Goal: Task Accomplishment & Management: Manage account settings

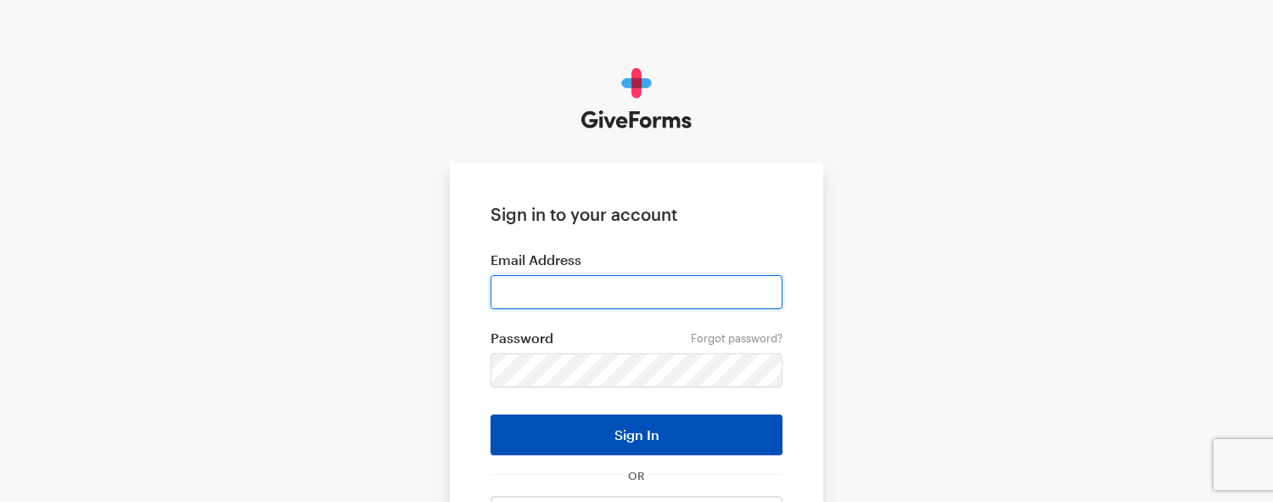
type input "kimiko@mareridingcenter.com"
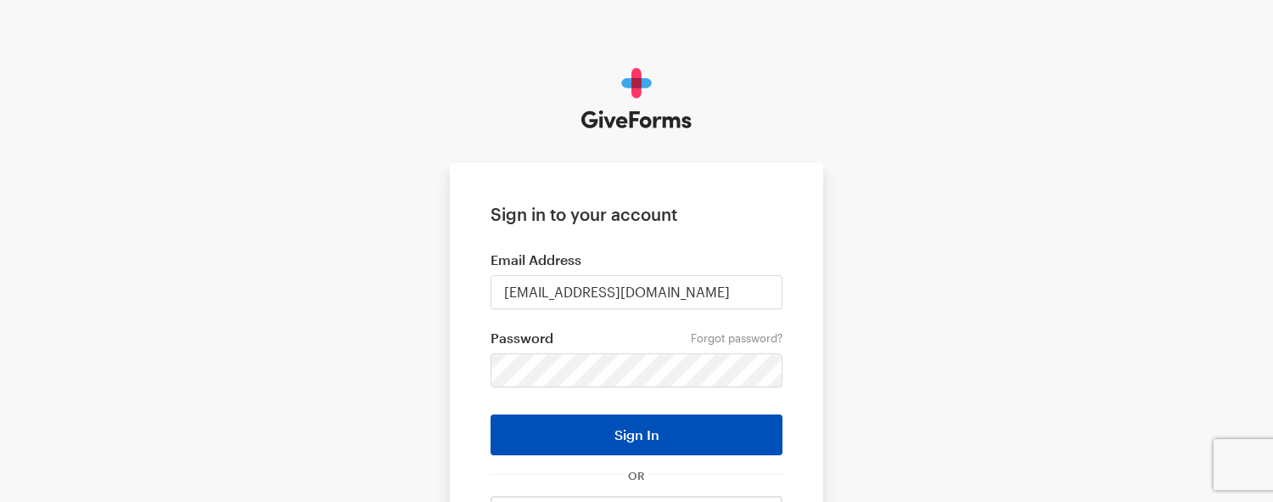
click at [659, 429] on button "Sign In" at bounding box center [636, 434] width 292 height 41
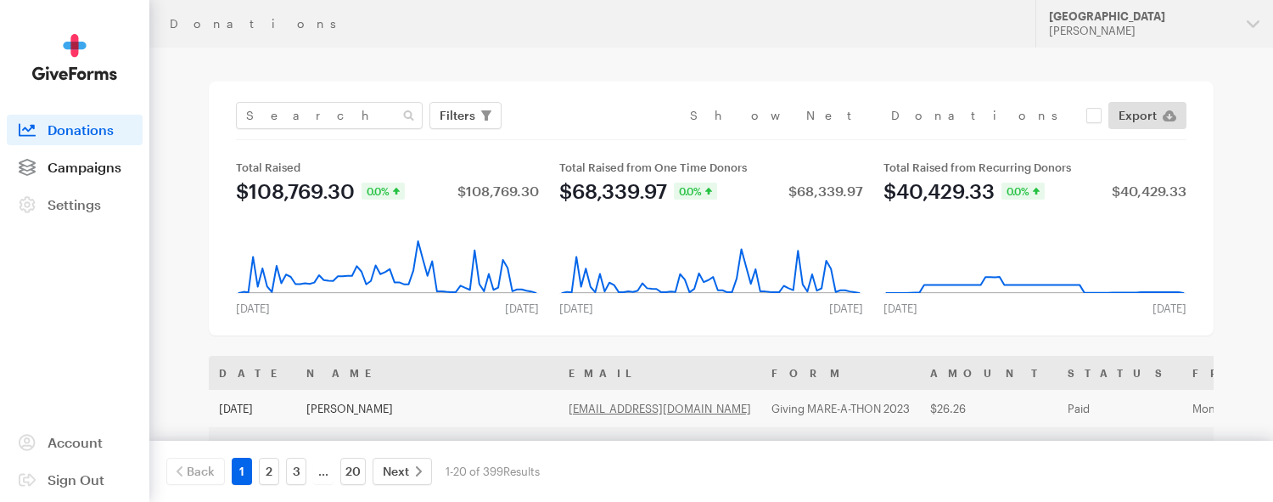
click at [93, 168] on span "Campaigns" at bounding box center [85, 167] width 74 height 16
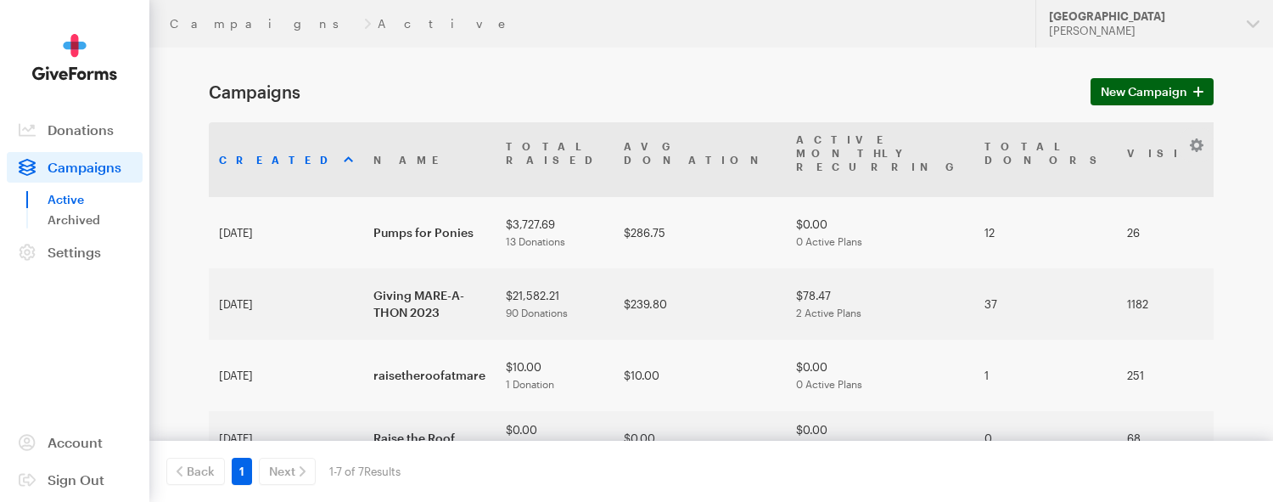
click at [1111, 88] on span "New Campaign" at bounding box center [1144, 91] width 87 height 20
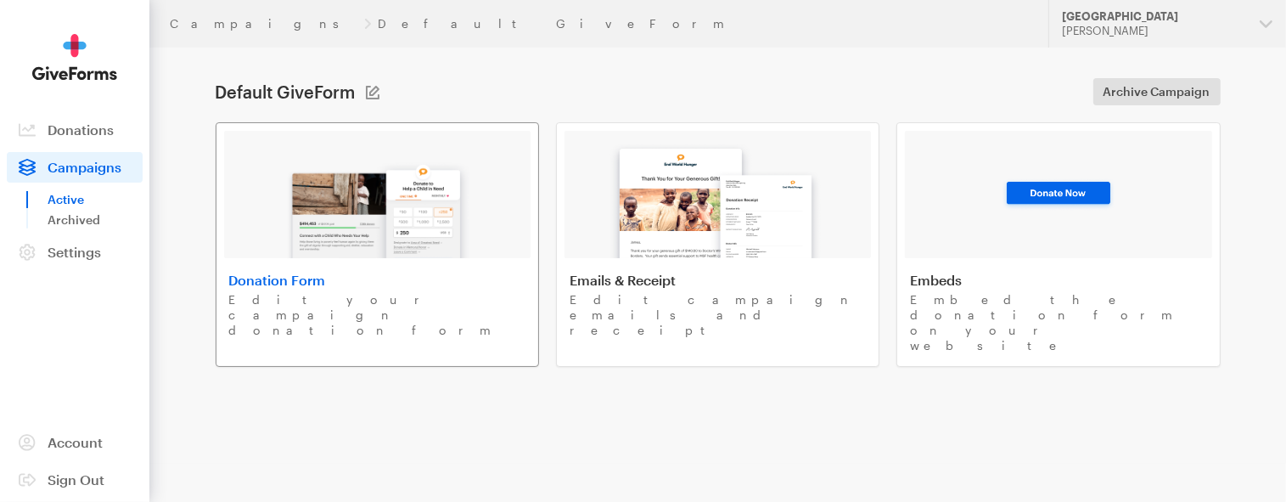
click at [363, 240] on img at bounding box center [376, 203] width 199 height 109
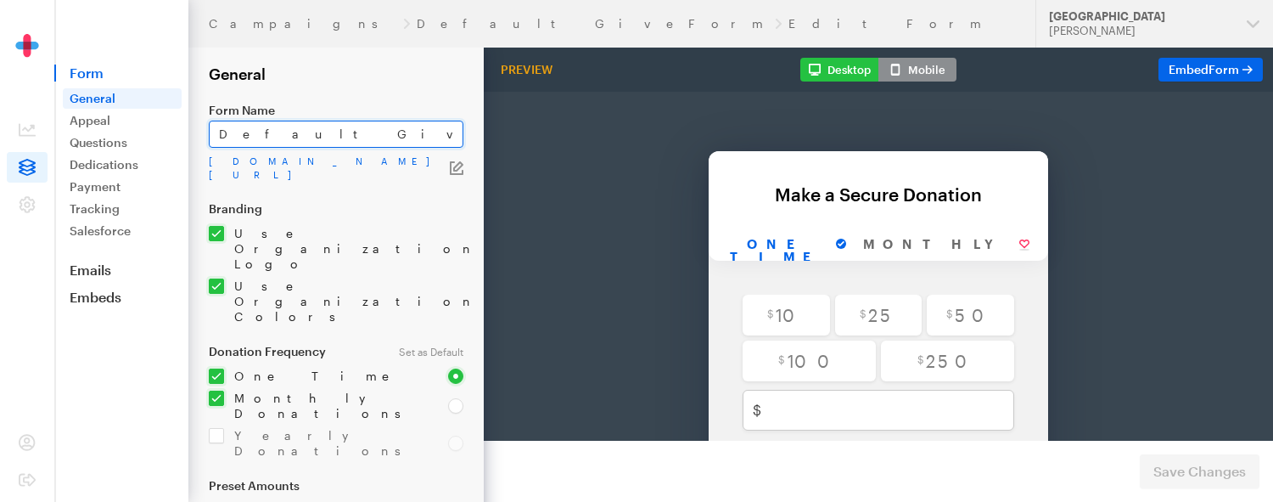
click at [273, 138] on input "Default GiveForm" at bounding box center [336, 134] width 255 height 27
drag, startPoint x: 330, startPoint y: 138, endPoint x: 207, endPoint y: 134, distance: 123.1
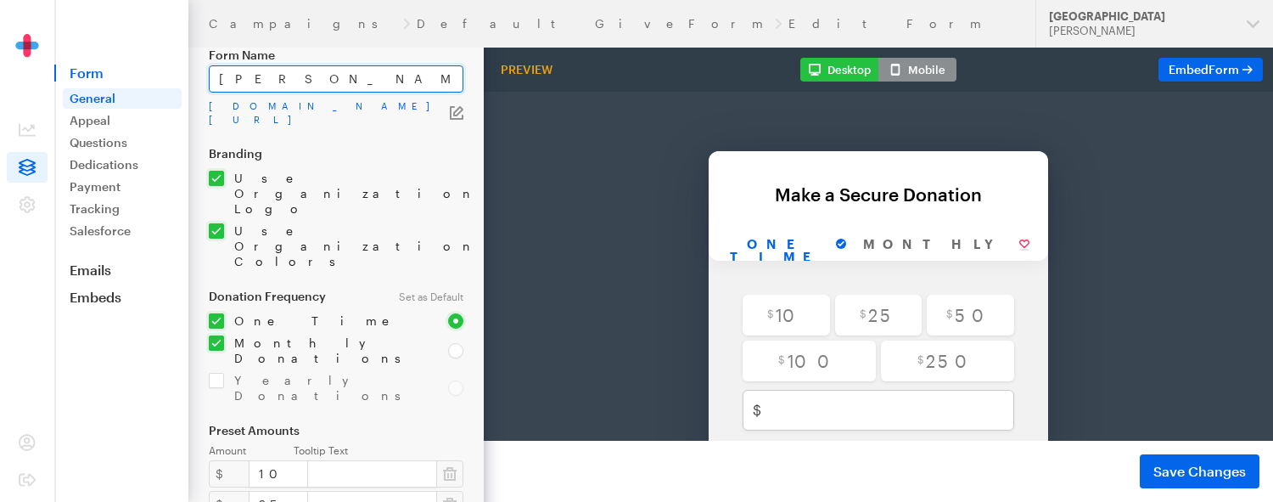
scroll to position [85, 0]
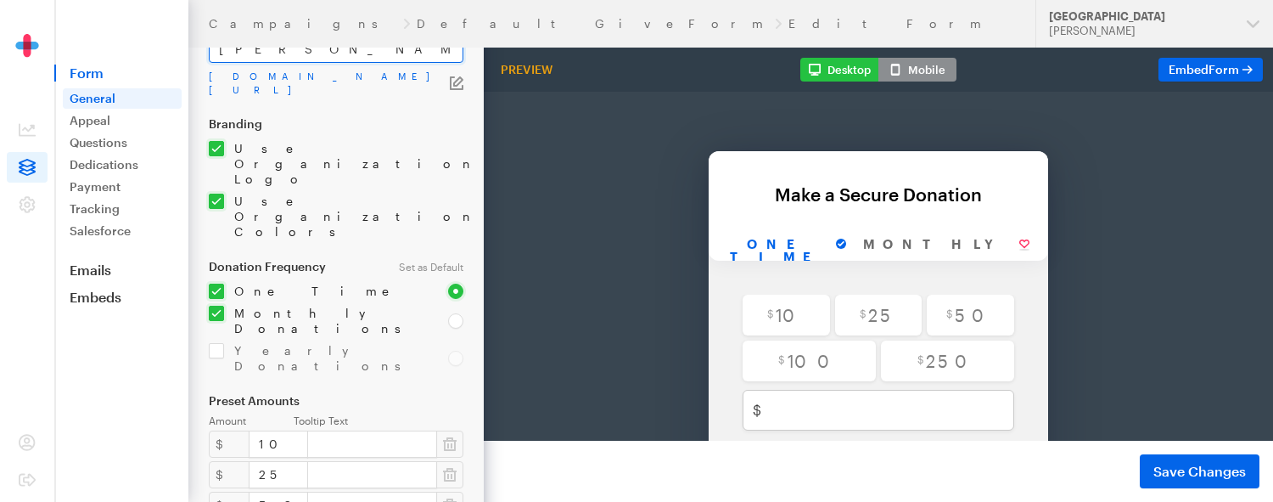
type input "[PERSON_NAME]'s Legacy"
click at [218, 283] on input "checkbox" at bounding box center [318, 290] width 219 height 15
checkbox input "false"
radio input "true"
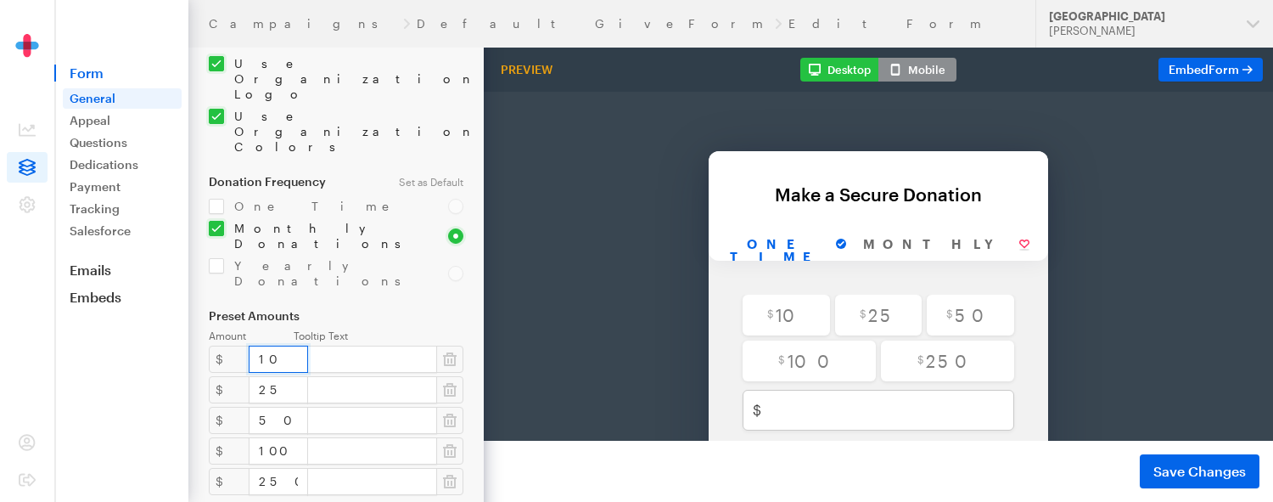
drag, startPoint x: 268, startPoint y: 274, endPoint x: 231, endPoint y: 267, distance: 38.0
click at [231, 345] on div "$ 10" at bounding box center [336, 358] width 255 height 27
type input "35"
click at [317, 345] on input "text" at bounding box center [372, 358] width 130 height 27
click at [474, 254] on form "Campaigns Default GiveForm Edit Form General Form Name Tana's Legacy app.givefo…" at bounding box center [242, 392] width 484 height 1124
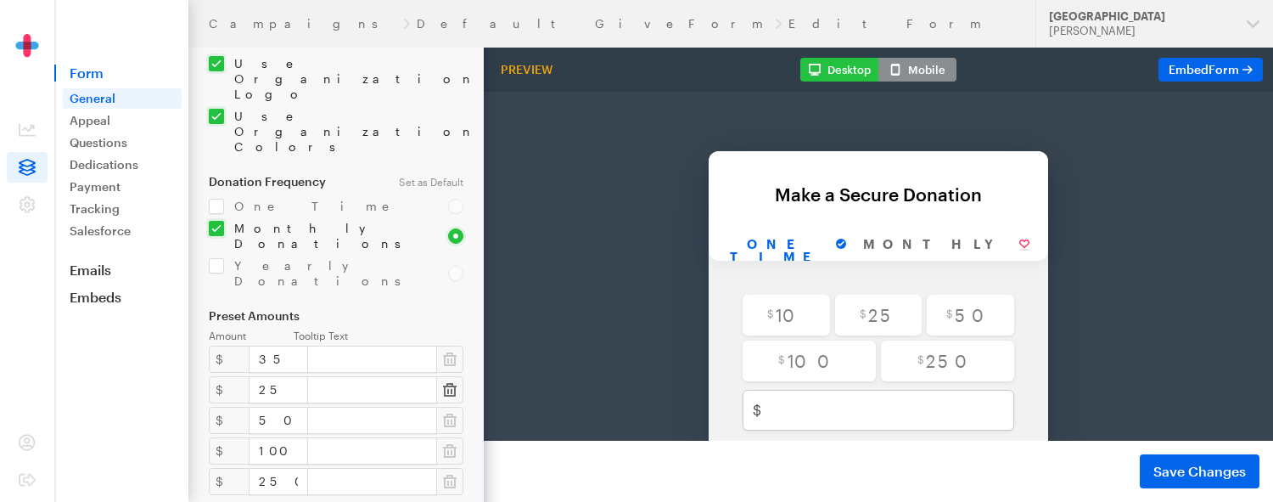
click at [448, 383] on icon "button" at bounding box center [450, 390] width 14 height 14
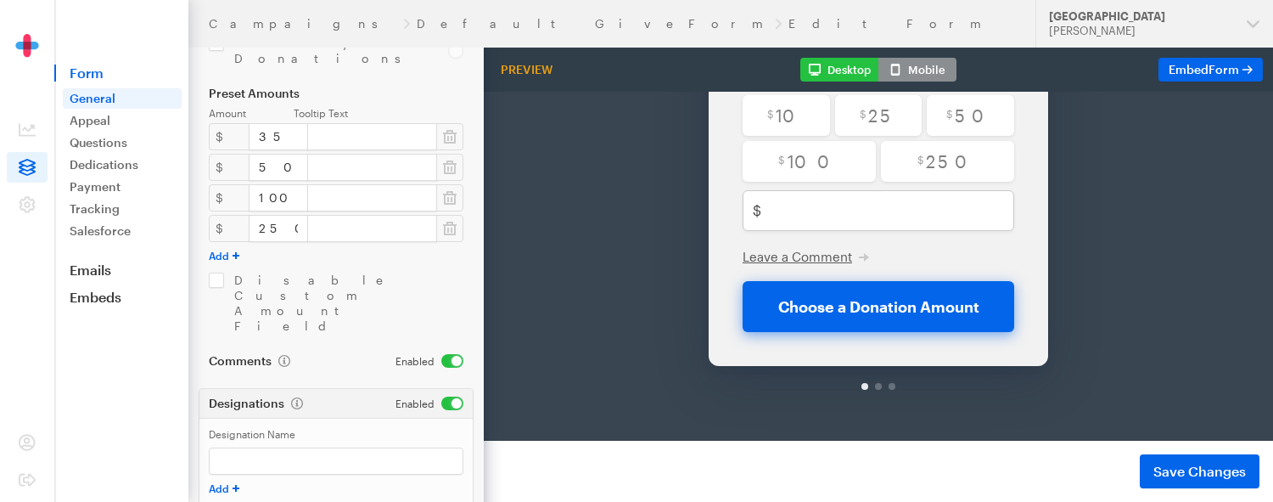
scroll to position [42, 0]
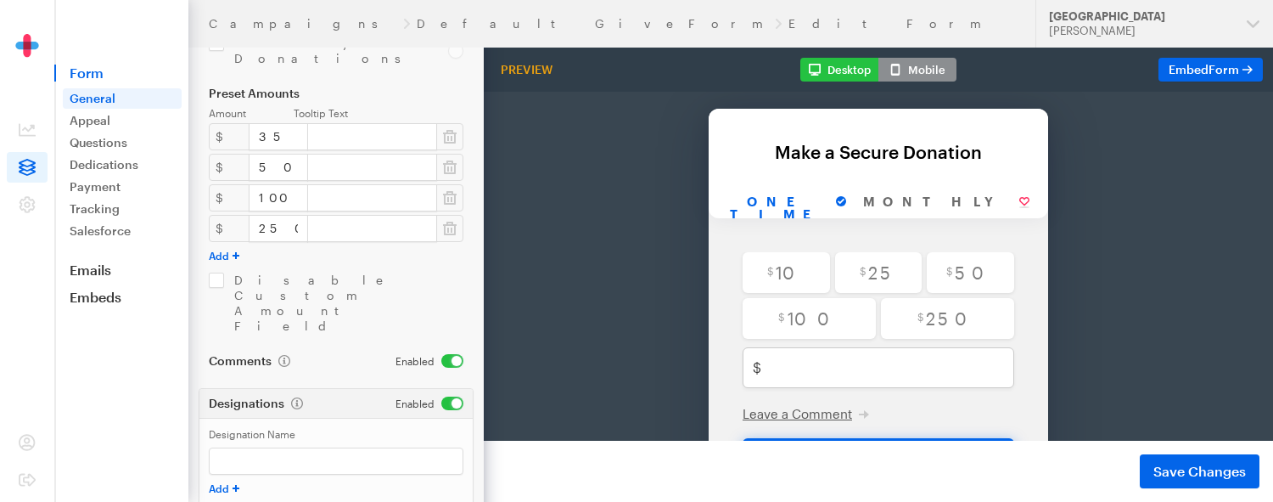
click at [601, 239] on div "Back Back Make a Secure Donation For your generous donation of $250.00 One time…" at bounding box center [878, 279] width 869 height 548
click at [937, 69] on button "Mobile" at bounding box center [917, 70] width 78 height 24
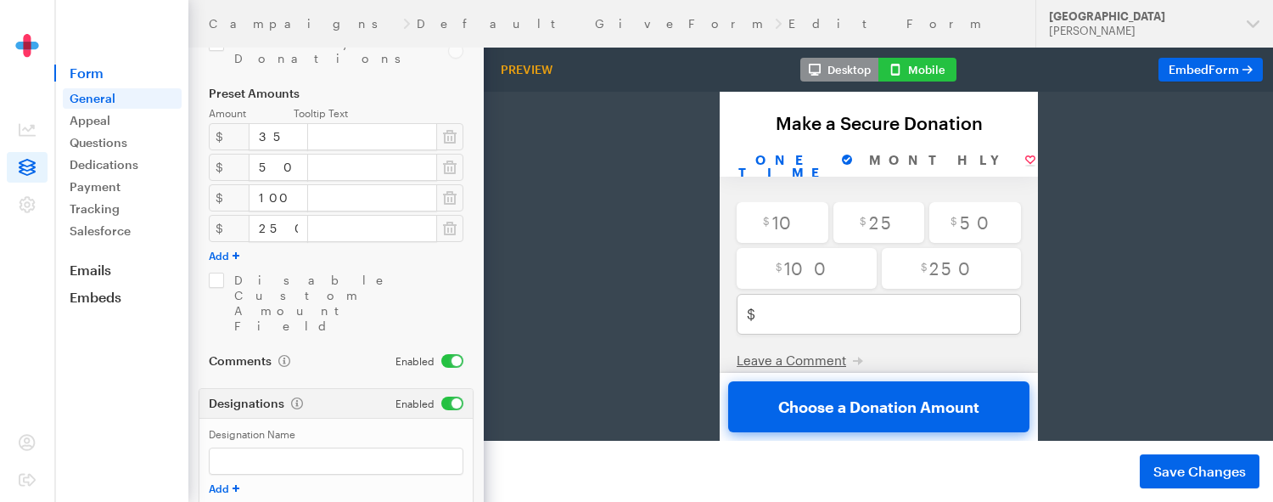
click at [818, 67] on icon "button" at bounding box center [815, 70] width 12 height 14
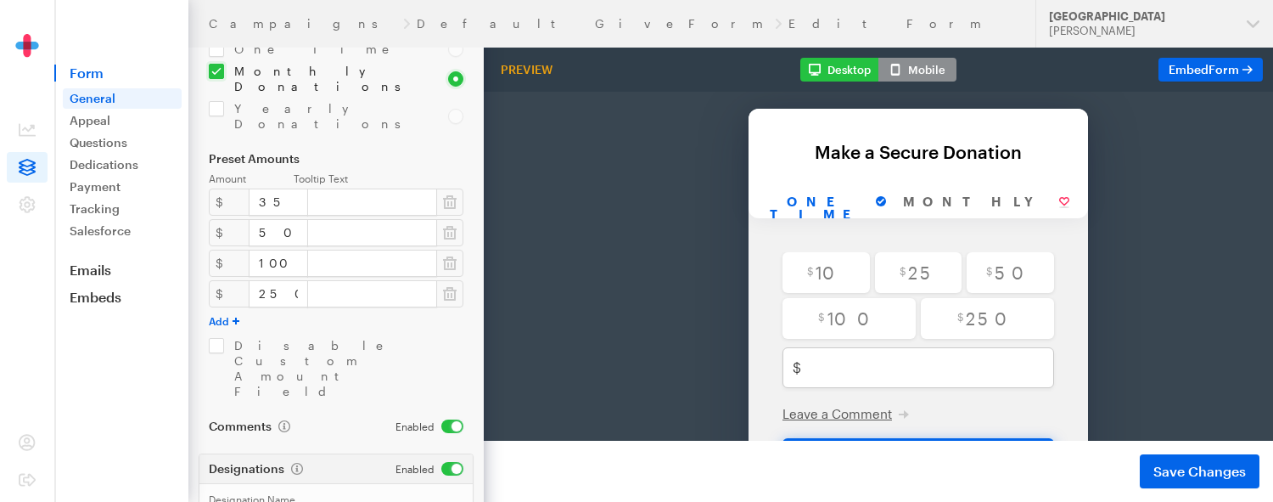
scroll to position [222, 0]
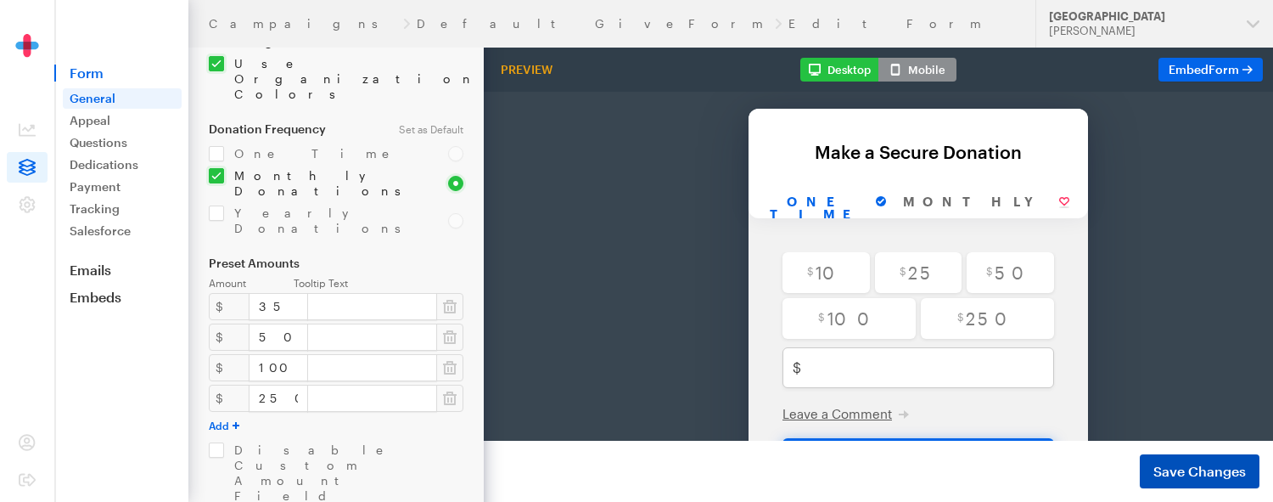
click at [1206, 485] on button "Save Changes" at bounding box center [1200, 471] width 120 height 34
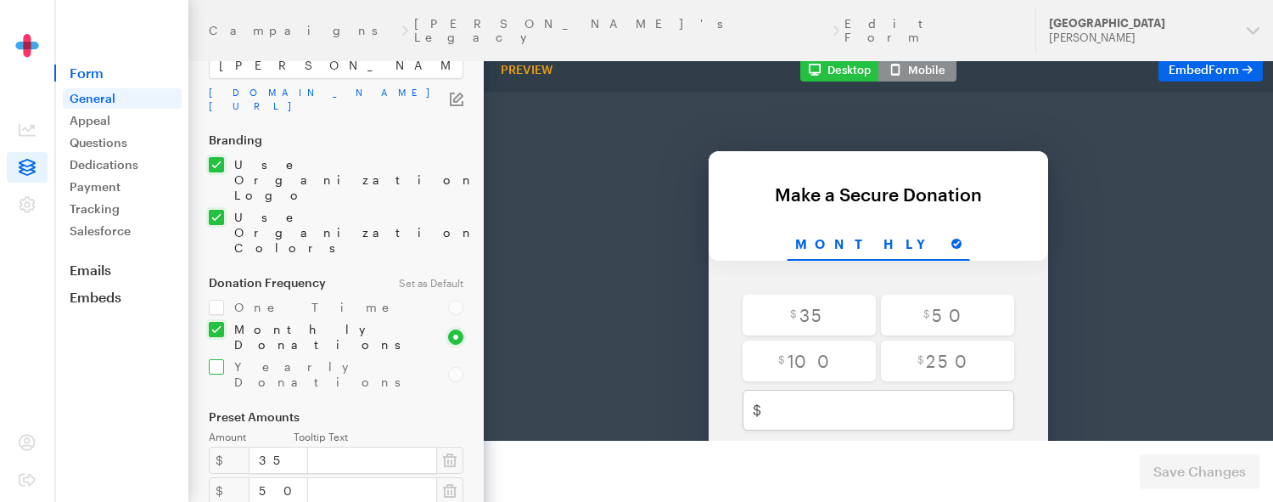
scroll to position [170, 0]
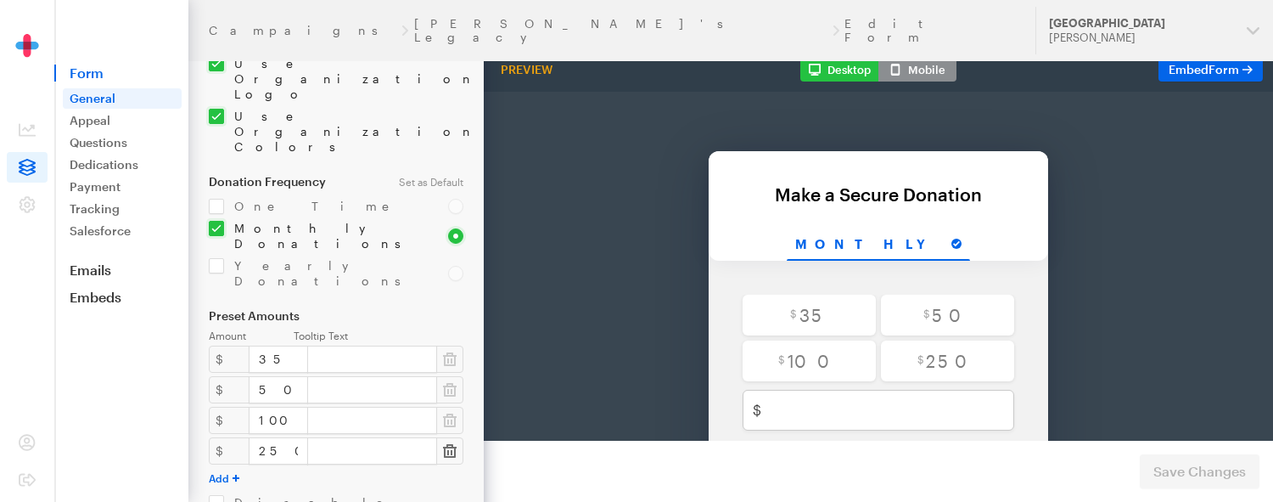
click at [443, 444] on icon "button" at bounding box center [450, 451] width 14 height 14
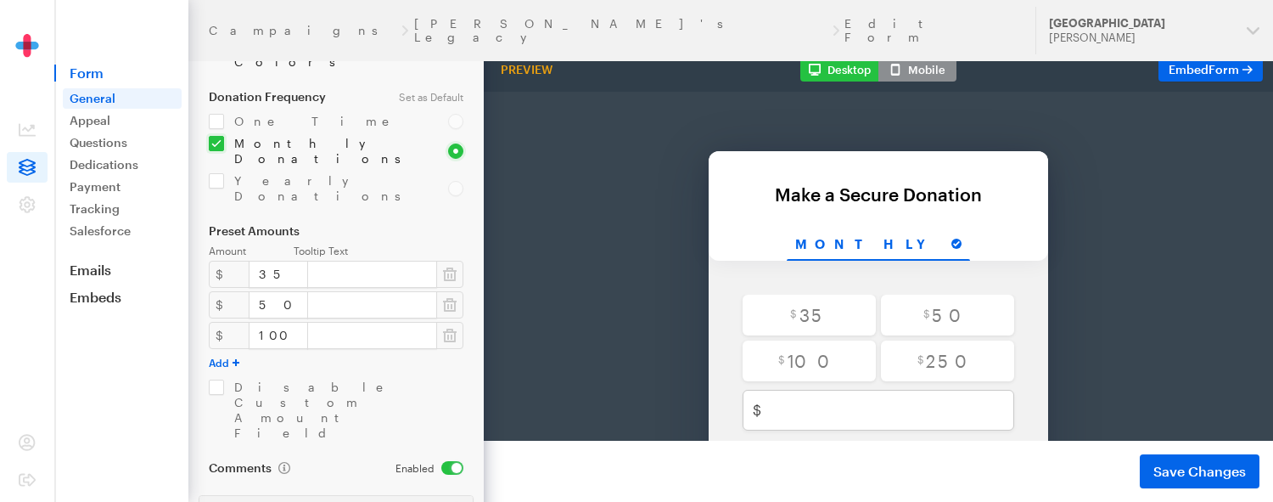
scroll to position [339, 0]
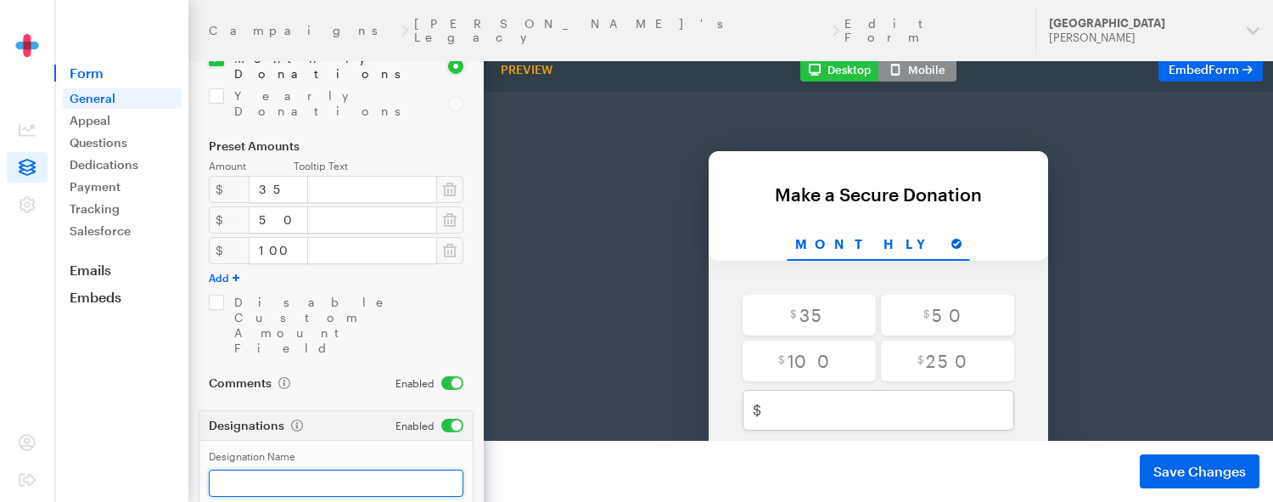
click at [418, 469] on input "Designation Name" at bounding box center [336, 482] width 255 height 27
type input "Tana's legacy"
click at [1097, 266] on div "Back Back Make a Secure Donation For your generous donation of $250.00 Monthly …" at bounding box center [878, 322] width 869 height 548
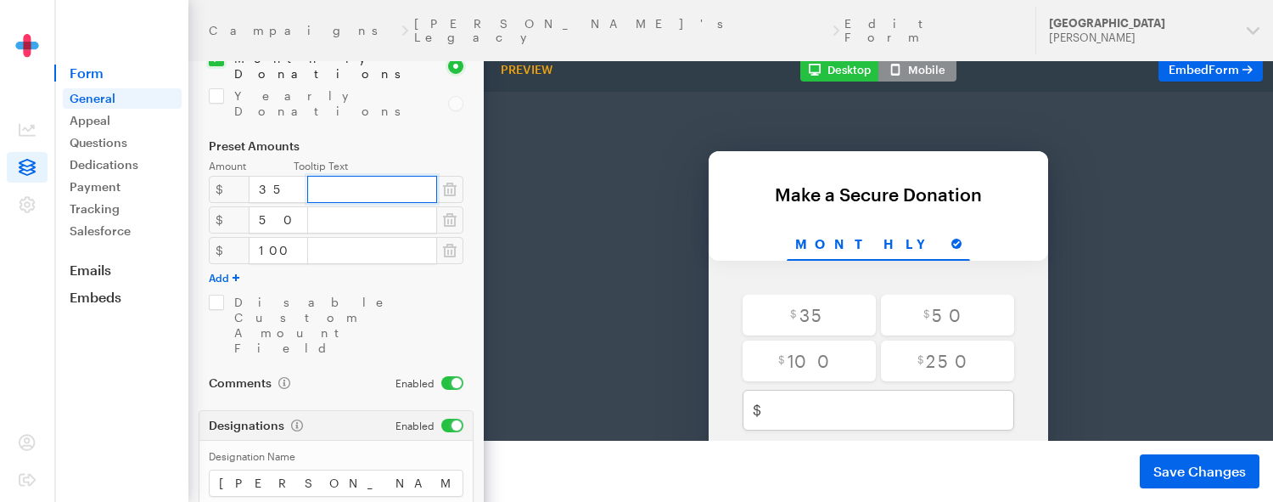
click at [360, 176] on input "text" at bounding box center [372, 189] width 130 height 27
type input "T"
click at [1114, 196] on div "Back Back Make a Secure Donation For your generous donation of $250.00 Monthly …" at bounding box center [878, 322] width 869 height 548
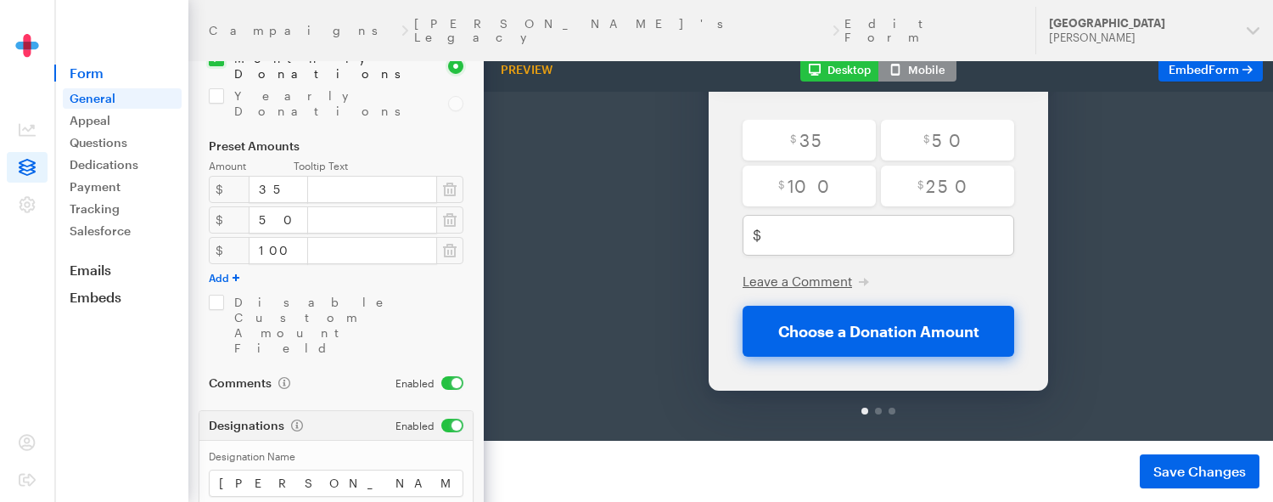
scroll to position [212, 0]
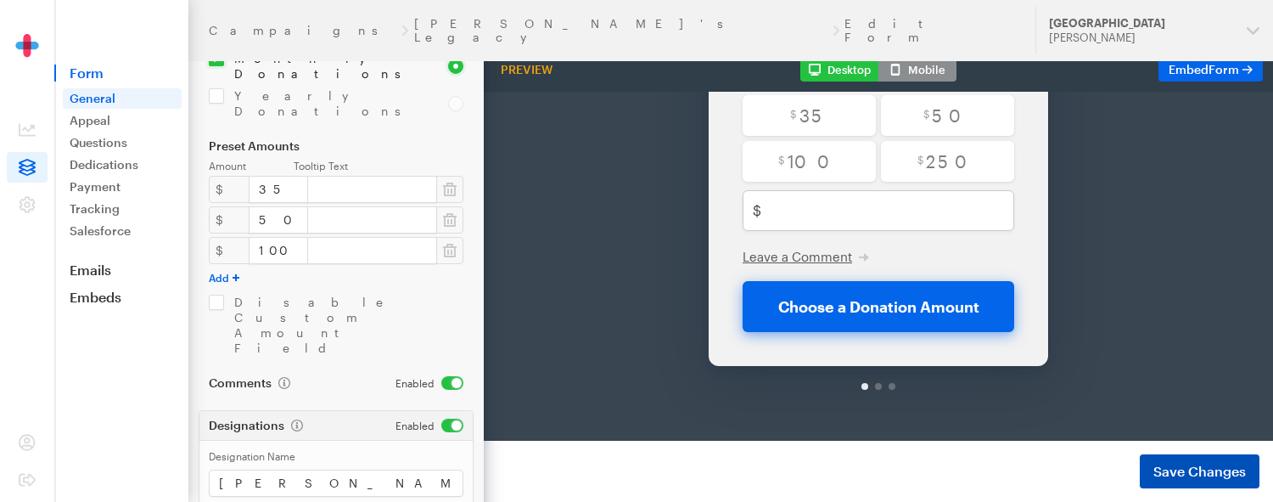
click at [1181, 474] on span "Save Changes" at bounding box center [1199, 471] width 92 height 20
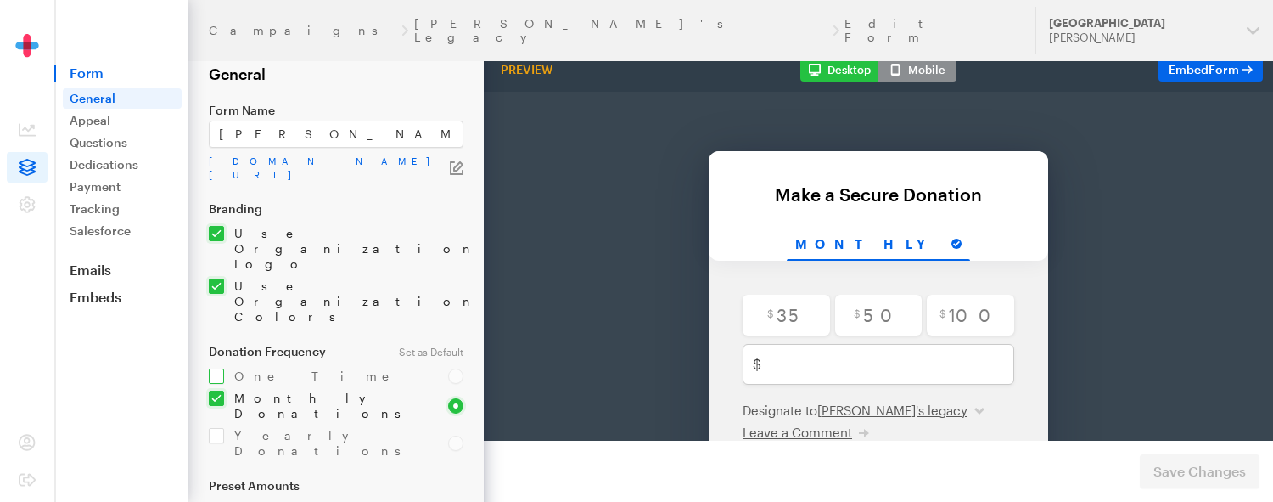
click at [214, 368] on input "checkbox" at bounding box center [318, 375] width 219 height 15
checkbox input "true"
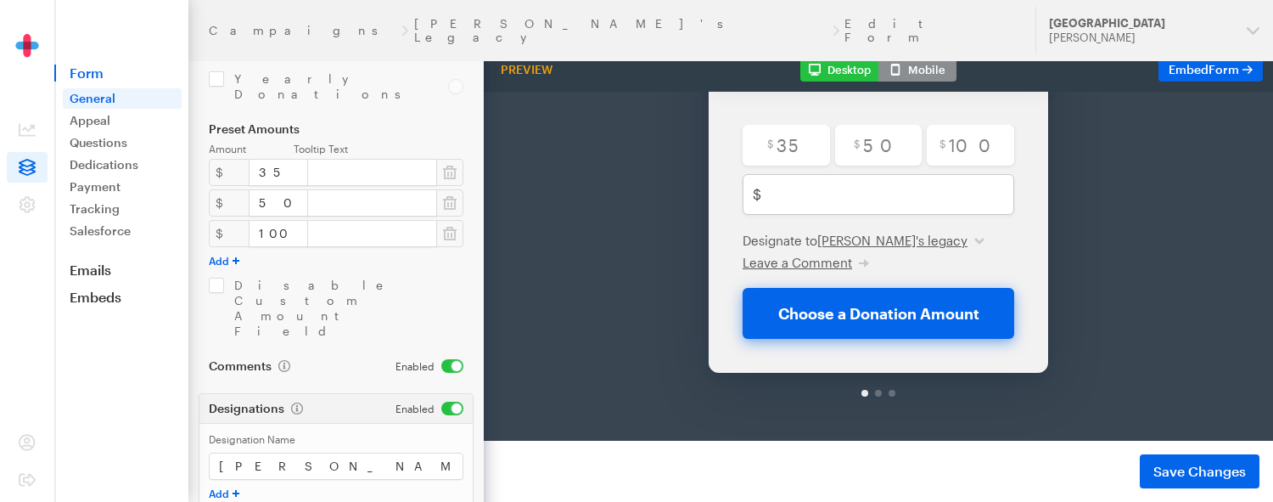
scroll to position [362, 0]
click at [115, 127] on link "Appeal" at bounding box center [122, 120] width 119 height 20
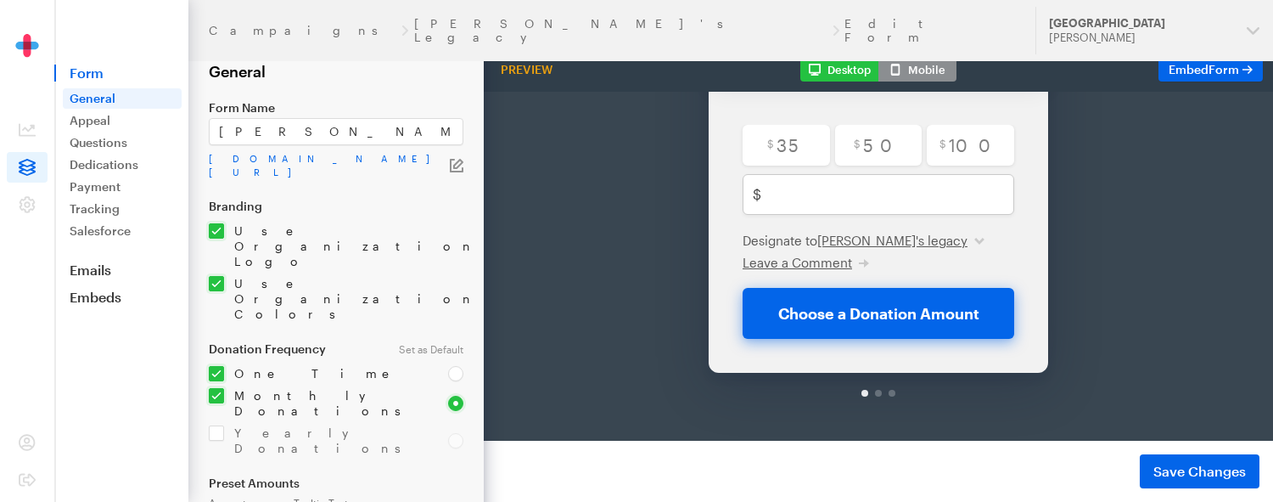
scroll to position [0, 0]
click at [908, 69] on button "Mobile" at bounding box center [917, 70] width 78 height 24
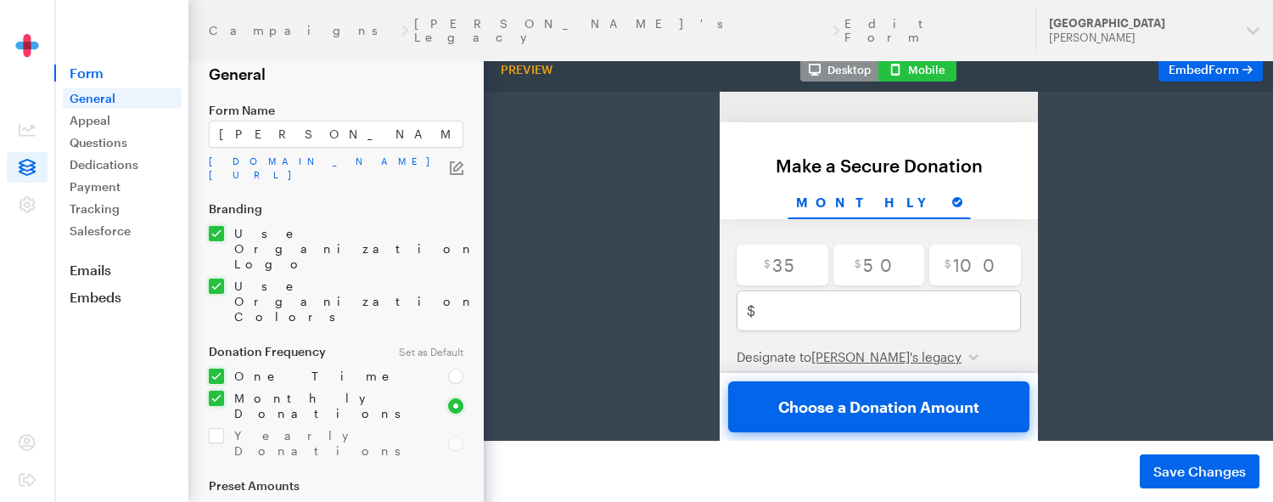
click at [855, 62] on button "Desktop" at bounding box center [839, 70] width 78 height 24
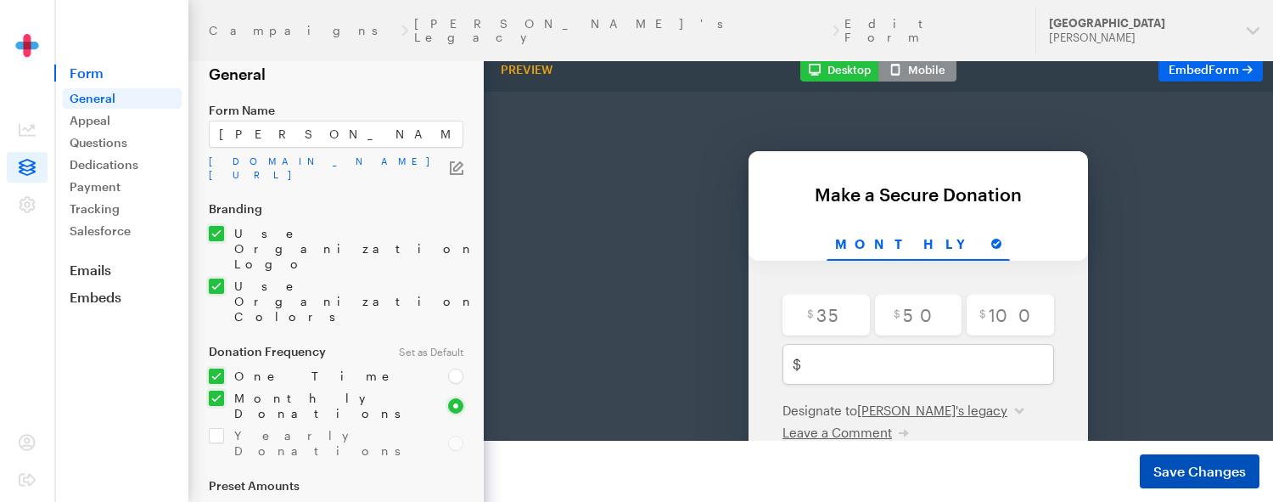
click at [1209, 471] on span "Save Changes" at bounding box center [1199, 471] width 92 height 20
click at [1240, 64] on link "Embed Form" at bounding box center [1210, 70] width 104 height 24
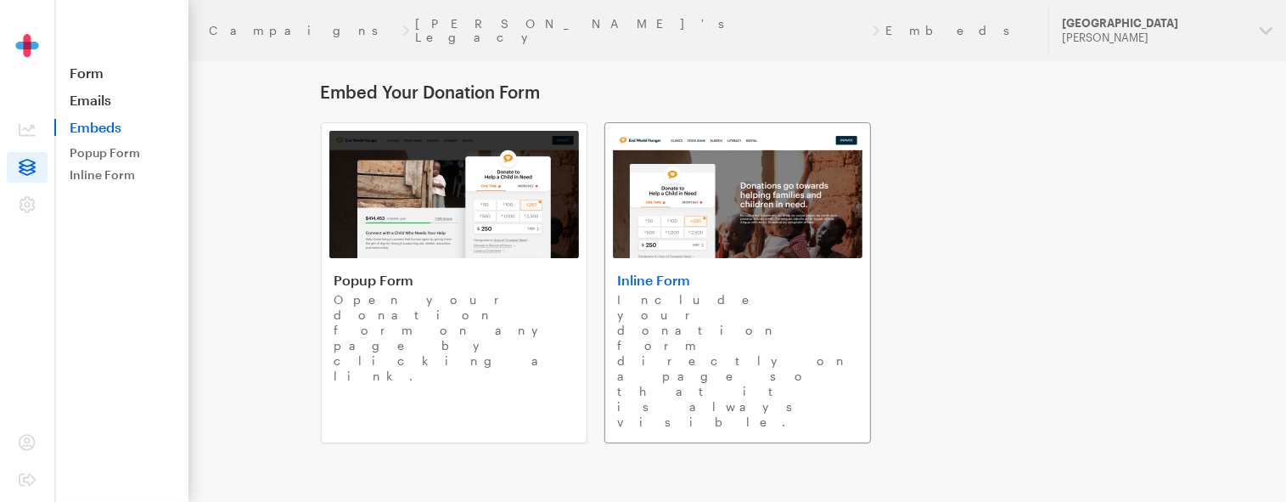
click at [689, 318] on p "Include your donation form directly on a page so that it is always visible." at bounding box center [737, 360] width 239 height 137
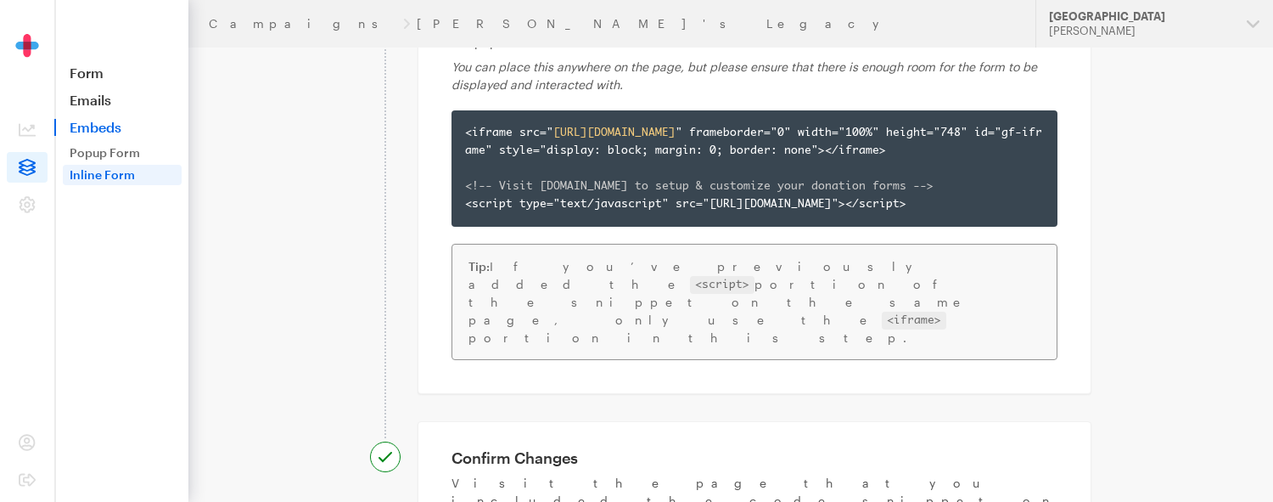
scroll to position [200, 0]
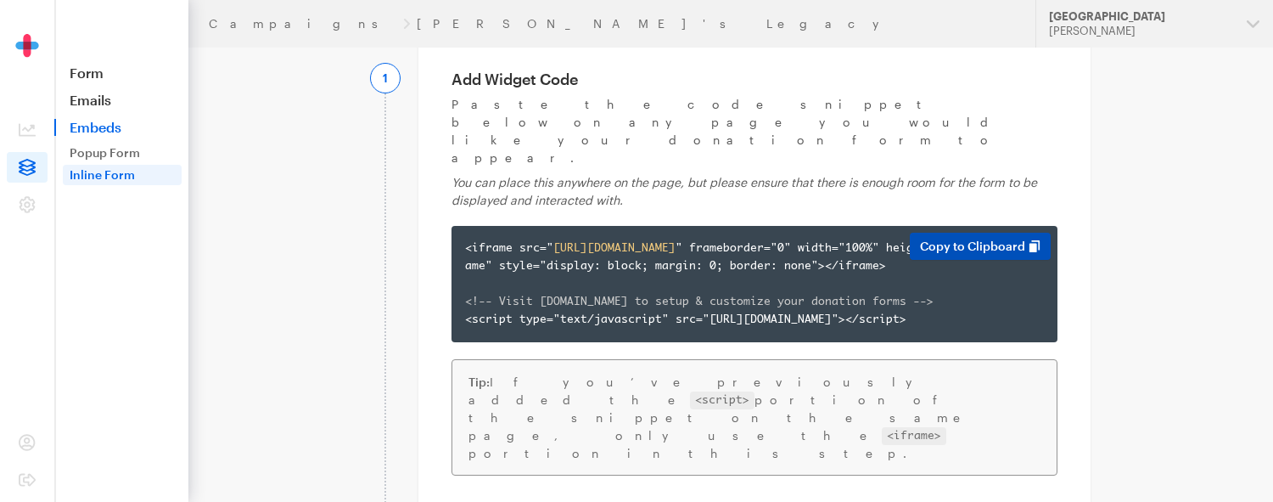
click at [1025, 233] on button "Copy to Clipboard" at bounding box center [980, 246] width 141 height 27
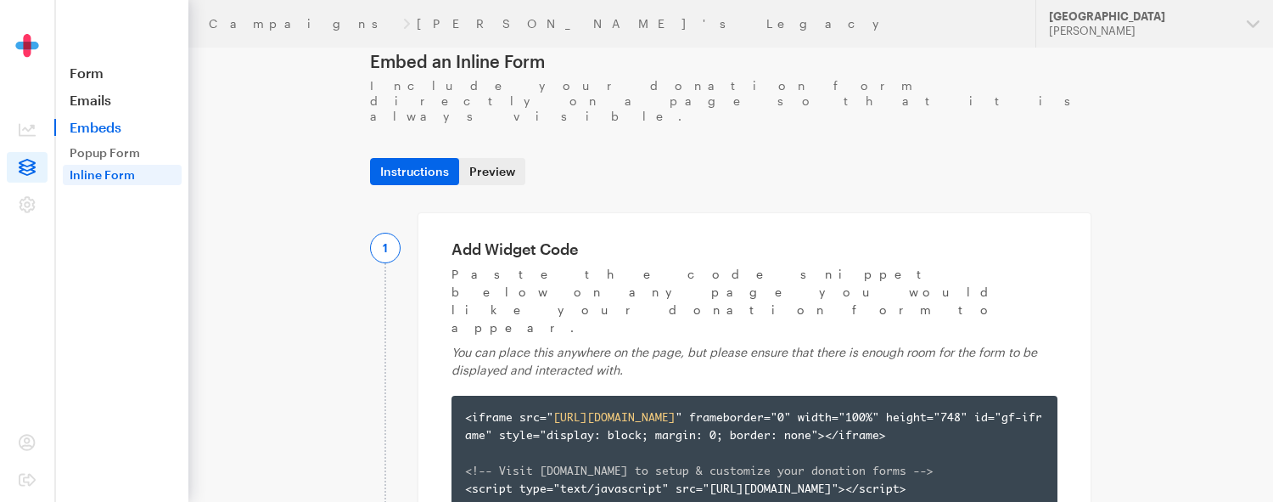
click at [493, 158] on link "Preview" at bounding box center [492, 171] width 66 height 27
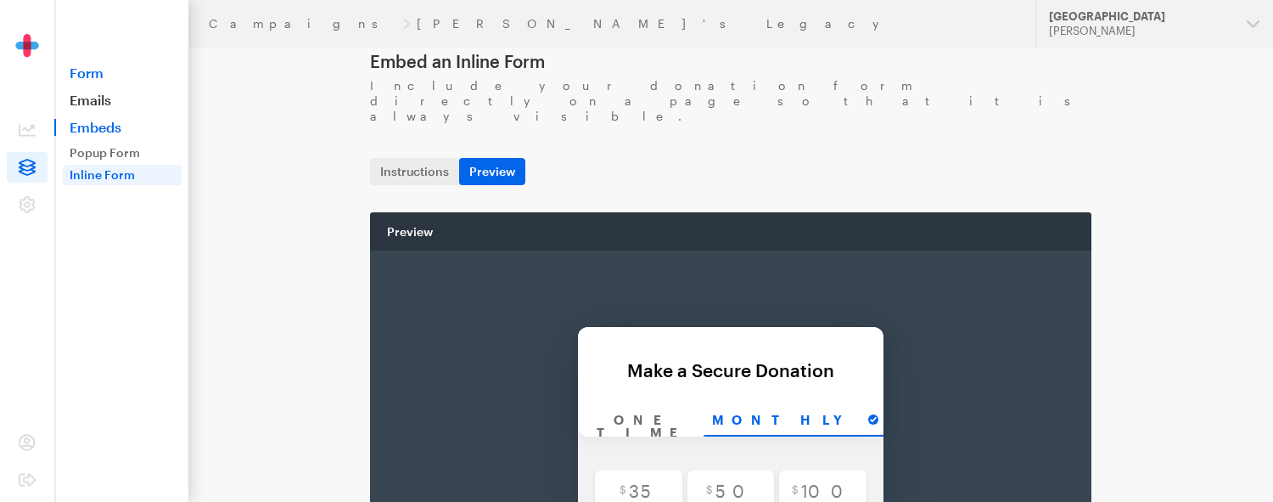
click at [82, 73] on link "Form" at bounding box center [121, 72] width 134 height 17
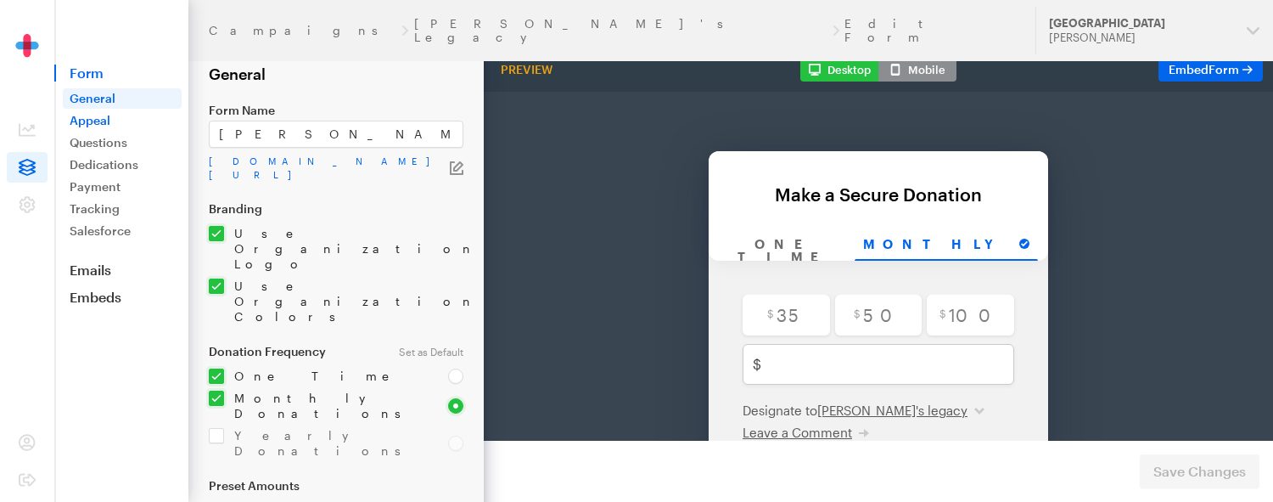
click at [87, 117] on link "Appeal" at bounding box center [122, 120] width 119 height 20
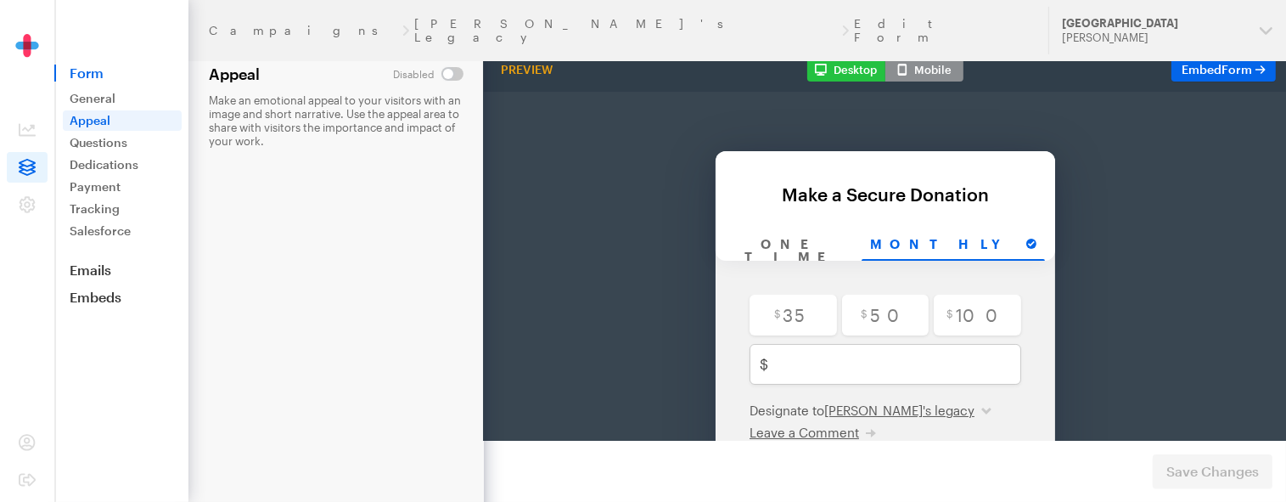
click at [448, 72] on input "checkbox" at bounding box center [428, 74] width 70 height 14
checkbox input "true"
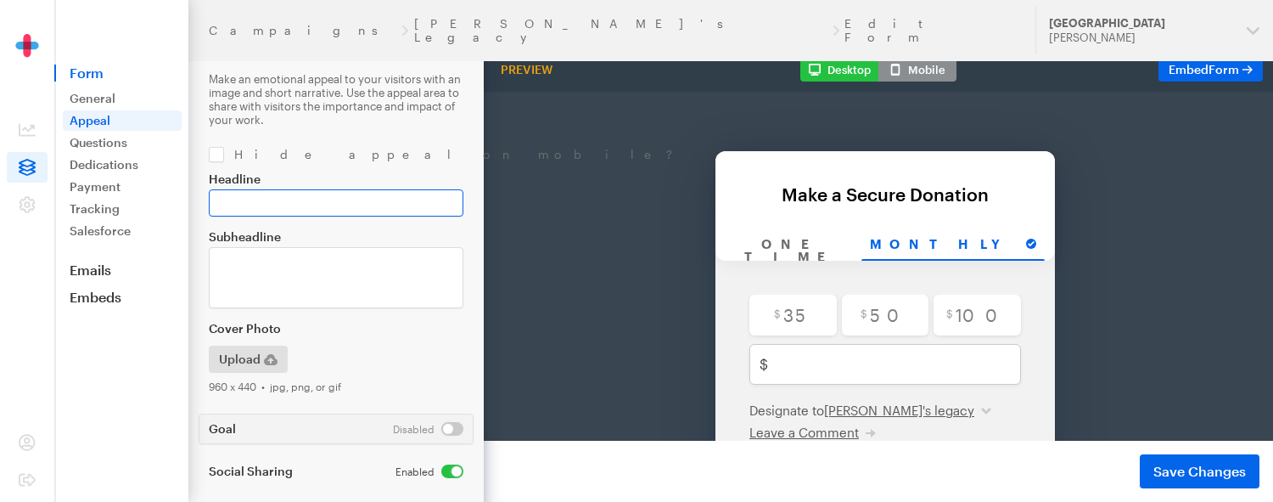
scroll to position [34, 0]
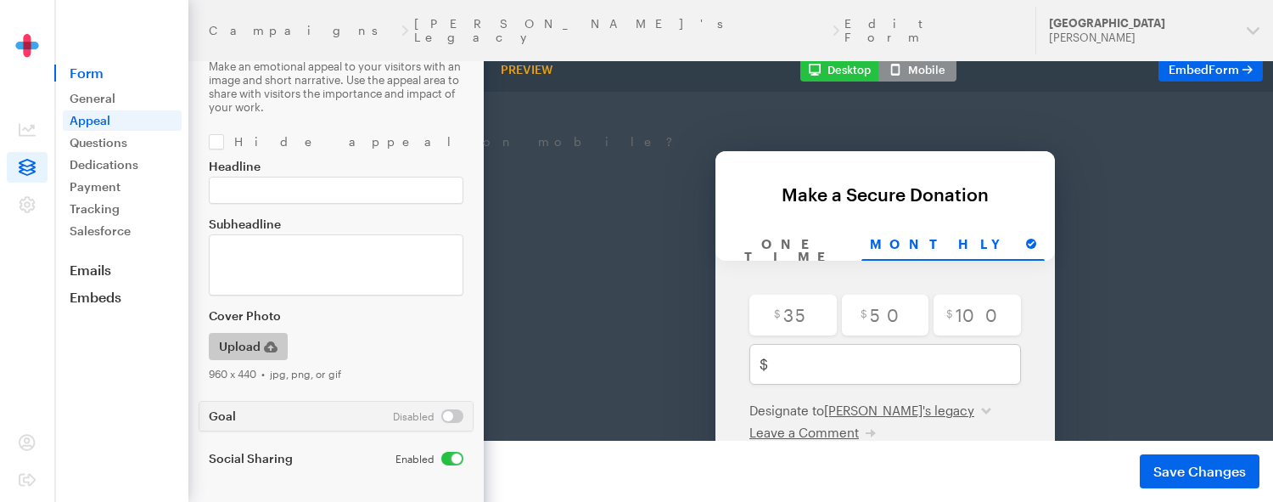
click at [256, 343] on span "Upload" at bounding box center [240, 346] width 42 height 20
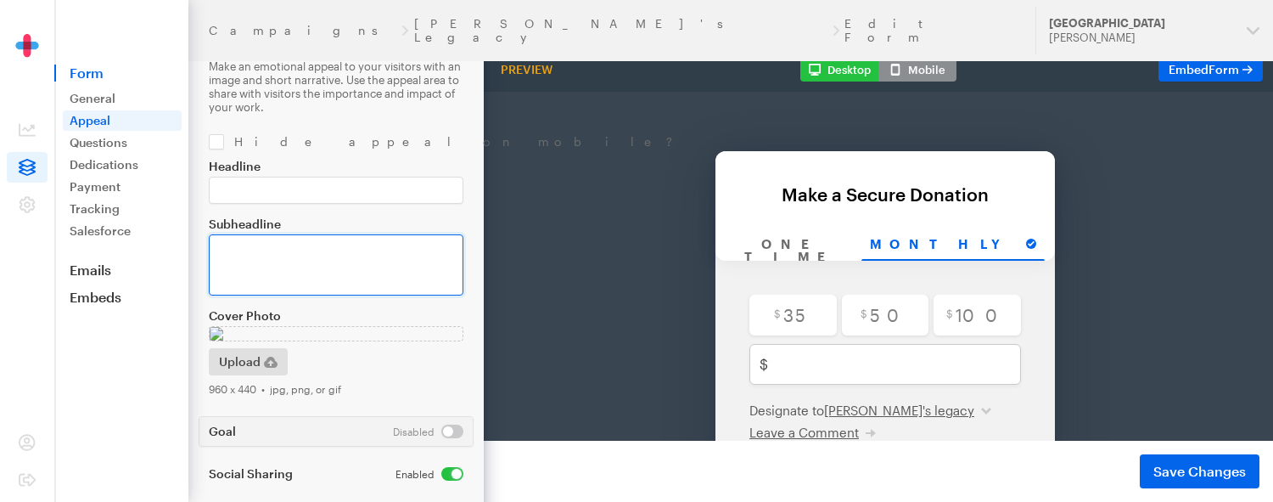
click at [404, 257] on textarea "Subheadline" at bounding box center [336, 264] width 255 height 61
type textarea "T"
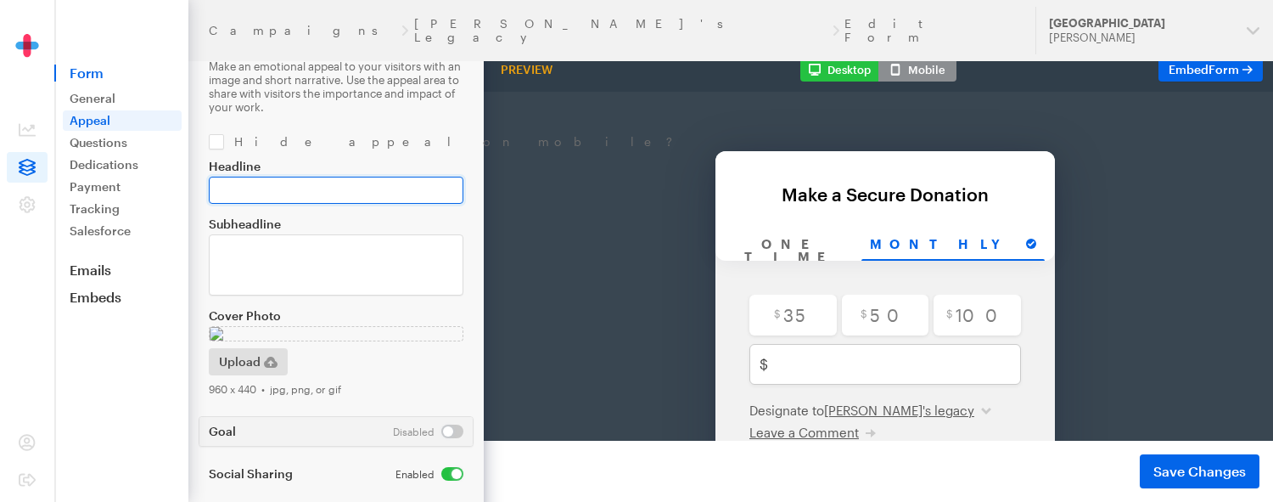
click at [356, 189] on input "Headline" at bounding box center [336, 190] width 255 height 27
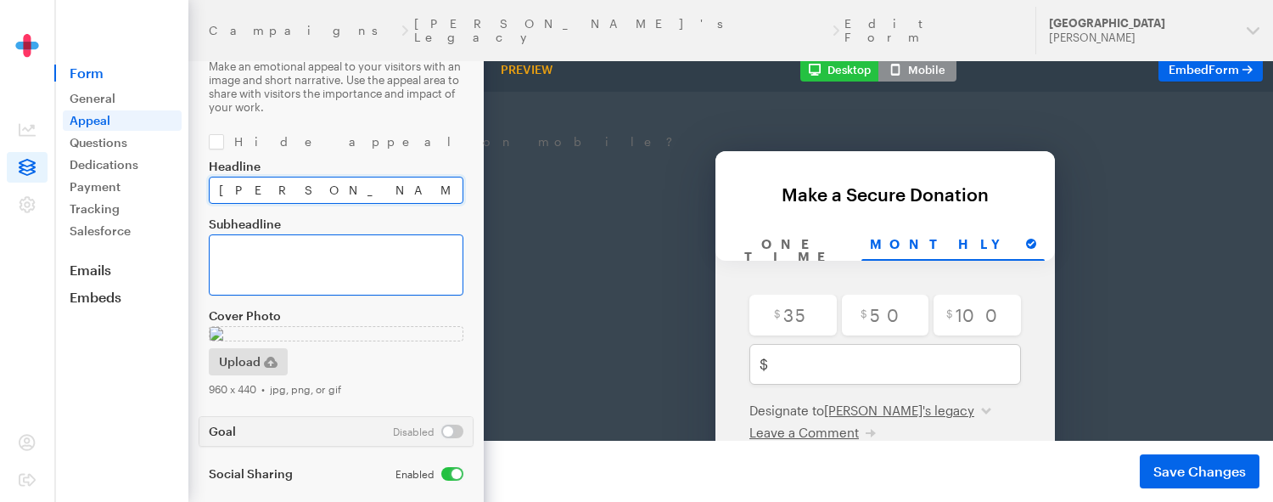
type input "[PERSON_NAME]'s legacy"
click at [312, 250] on textarea "Subheadline" at bounding box center [336, 264] width 255 height 61
paste textarea "Honoring our past. Sustaining our future."
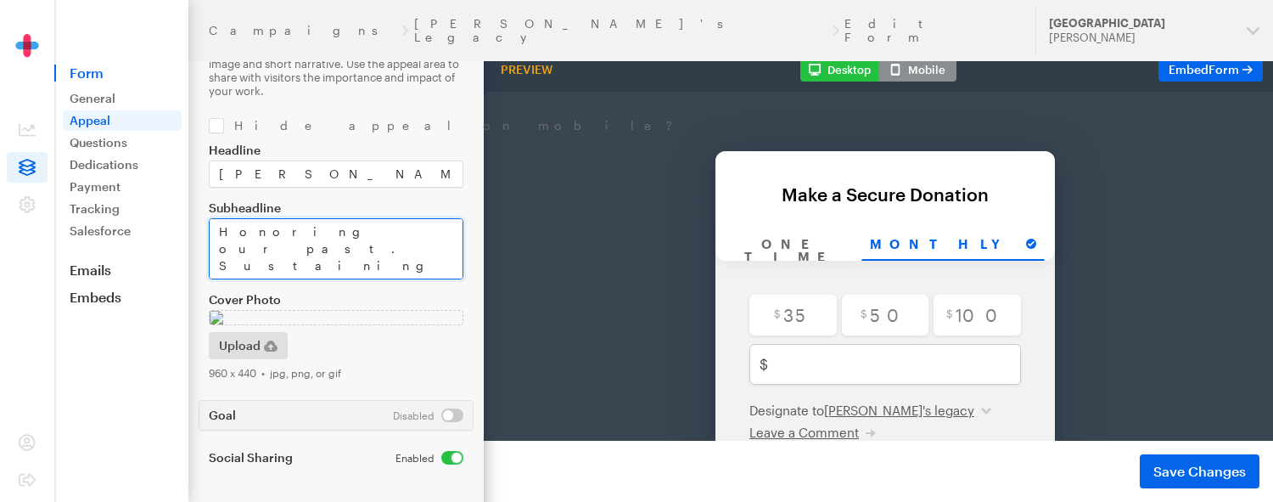
scroll to position [363, 0]
type textarea "Honoring our past. Sustaining our future."
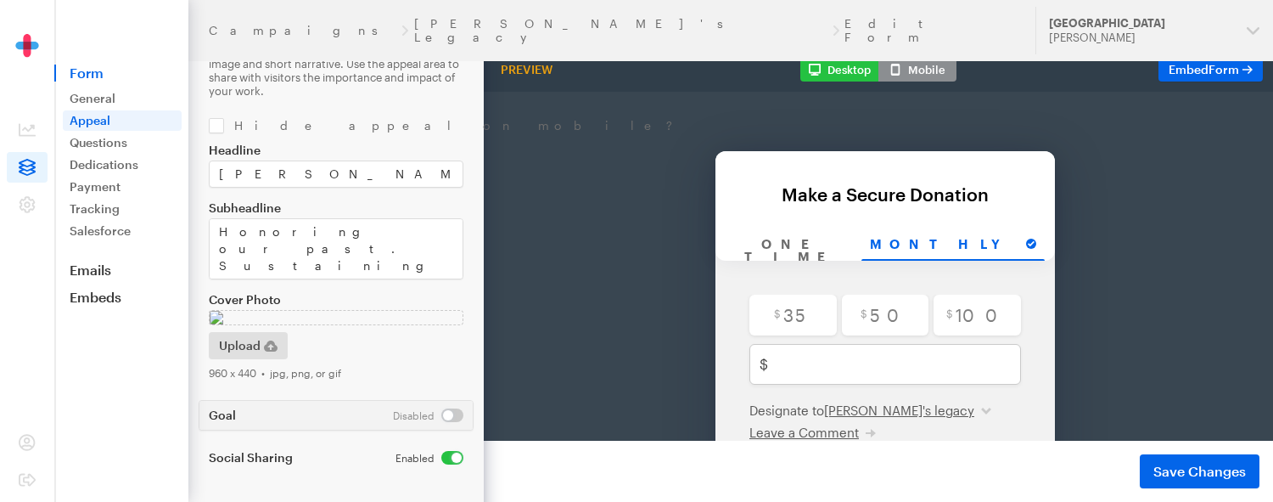
click at [441, 413] on input "checkbox" at bounding box center [428, 415] width 70 height 14
checkbox input "true"
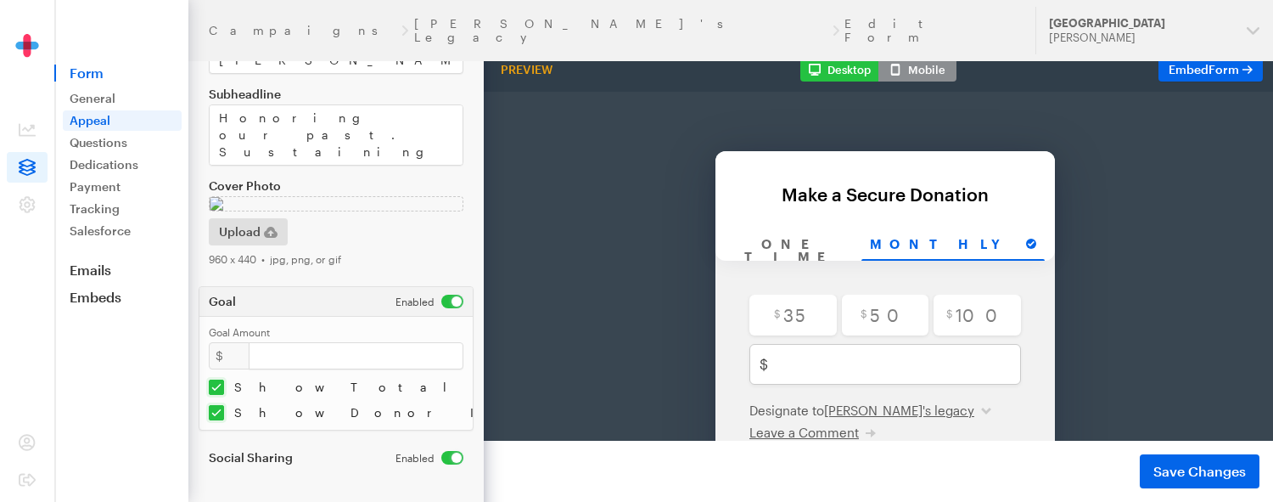
scroll to position [448, 0]
click at [216, 420] on input "checkbox" at bounding box center [381, 412] width 345 height 15
checkbox input "false"
click at [269, 369] on input "Goal Amount" at bounding box center [356, 355] width 215 height 27
type input "42000"
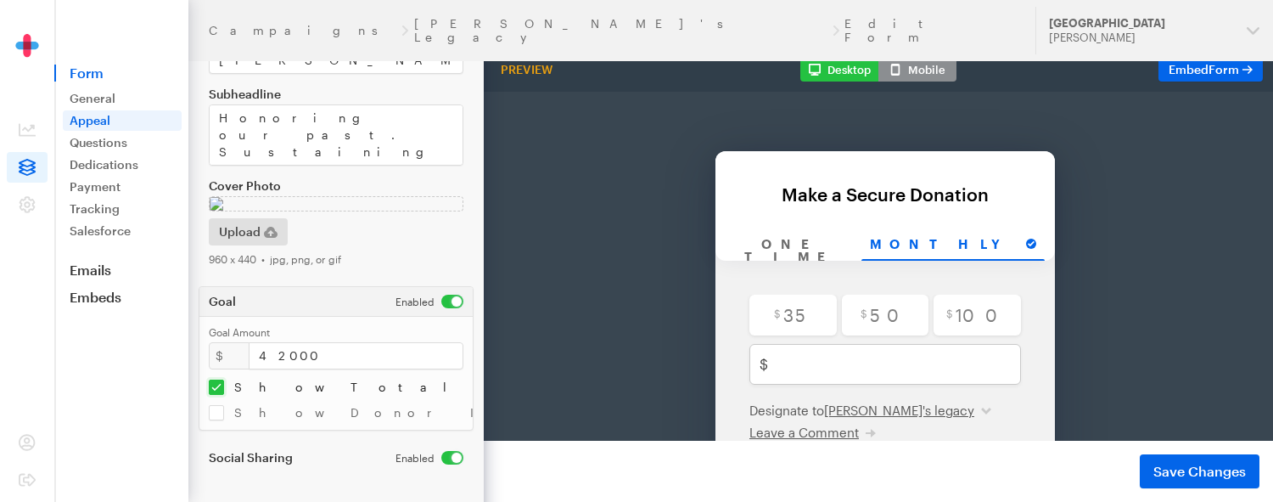
click at [352, 395] on div "Show Total Donors" at bounding box center [336, 386] width 275 height 15
click at [1167, 477] on span "Save Changes" at bounding box center [1199, 471] width 92 height 20
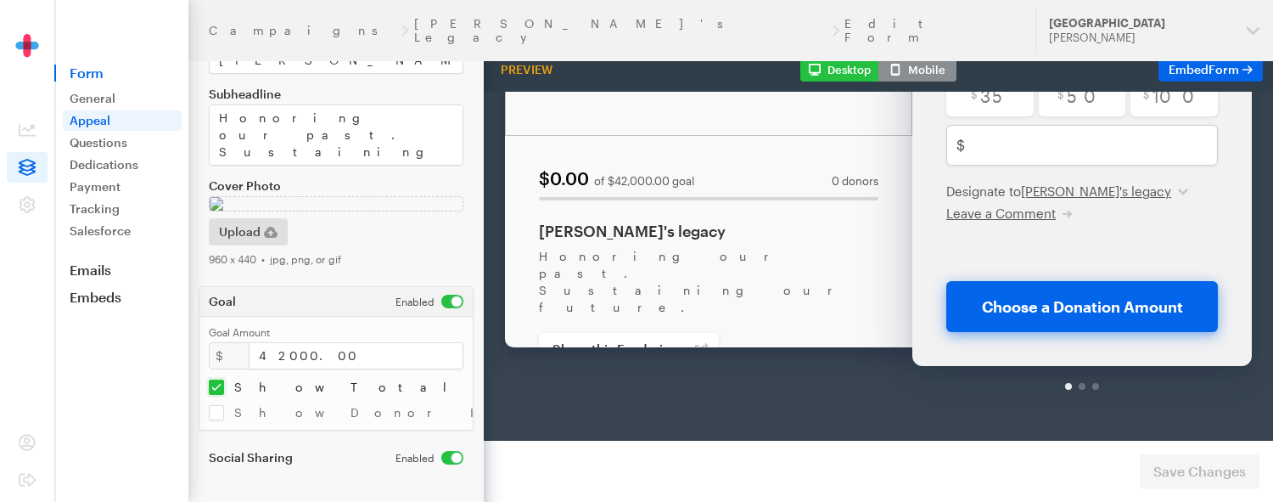
scroll to position [170, 0]
click at [246, 242] on span "Upload" at bounding box center [240, 231] width 42 height 20
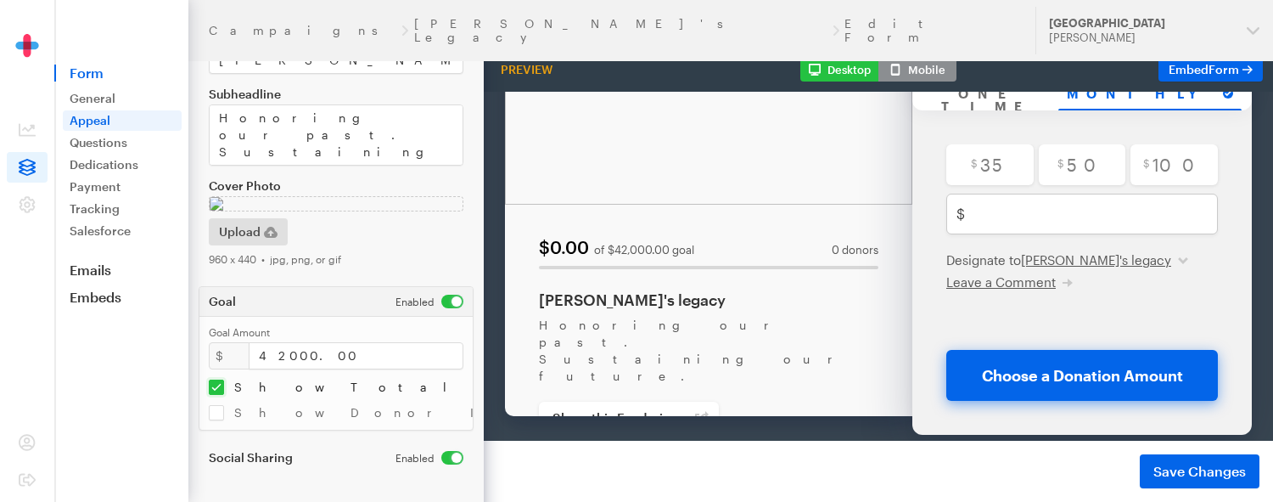
scroll to position [62, 0]
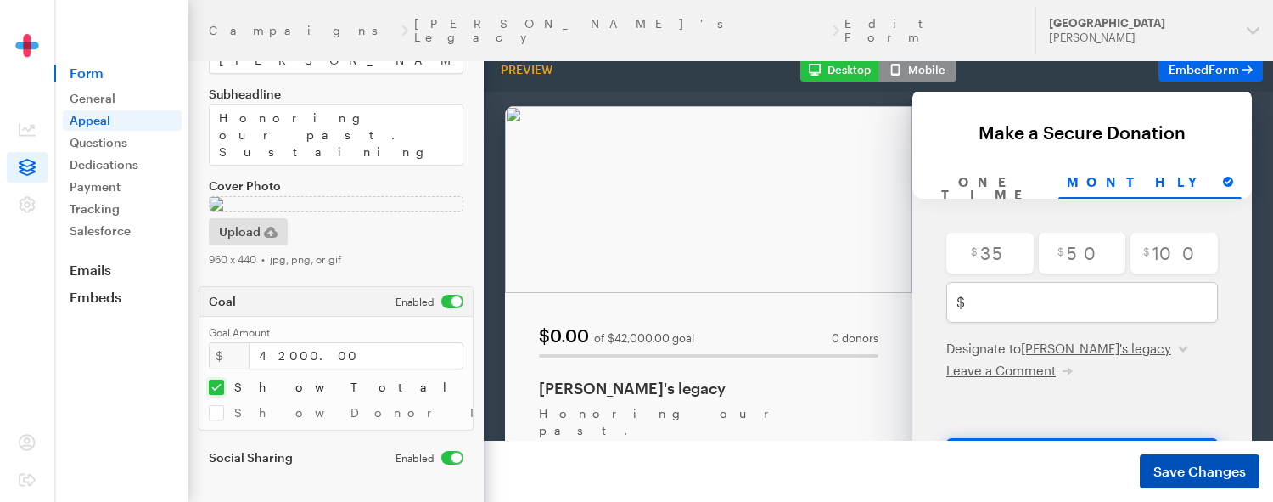
click at [1188, 473] on span "Save Changes" at bounding box center [1199, 471] width 92 height 20
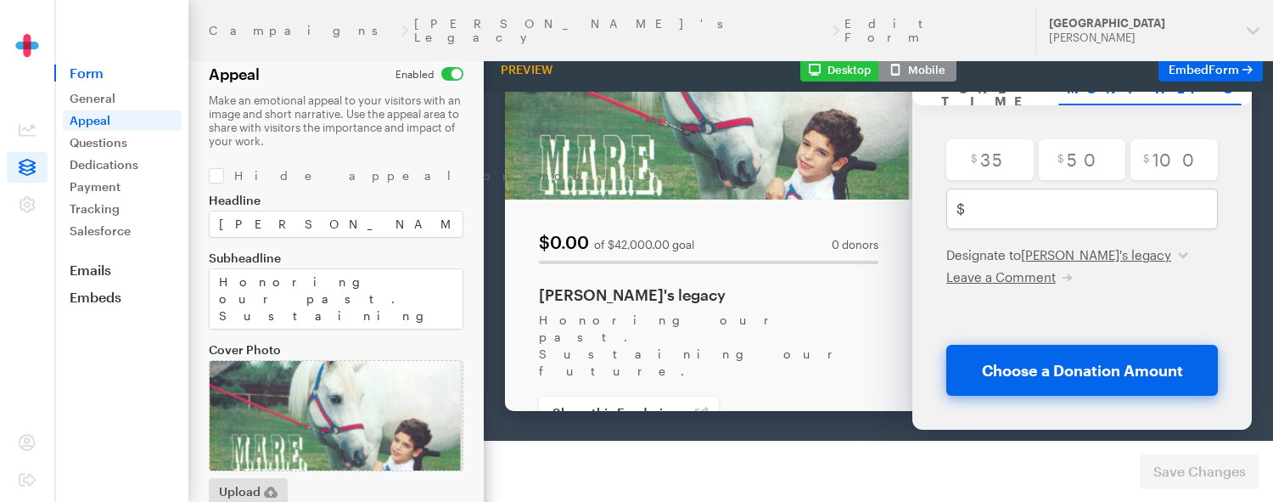
scroll to position [170, 0]
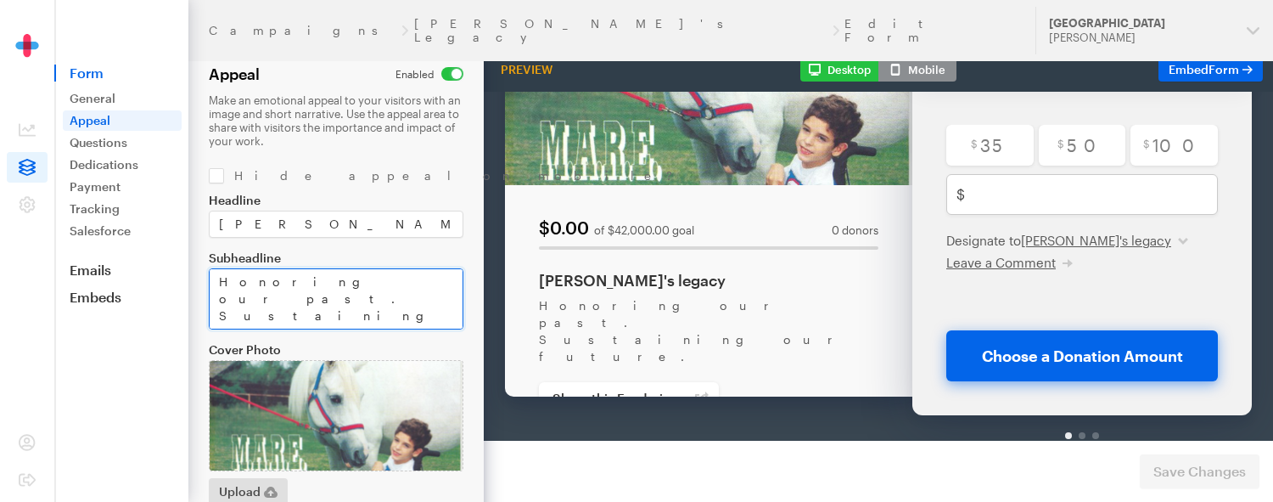
click at [245, 290] on textarea "Honoring our past. Sustaining our future." at bounding box center [336, 298] width 255 height 61
click at [451, 286] on textarea "Honoring our past. Sustaining our future." at bounding box center [336, 298] width 255 height 61
paste textarea "35 years ago, MARE began with one horse named Tana, a young man who needed hope…"
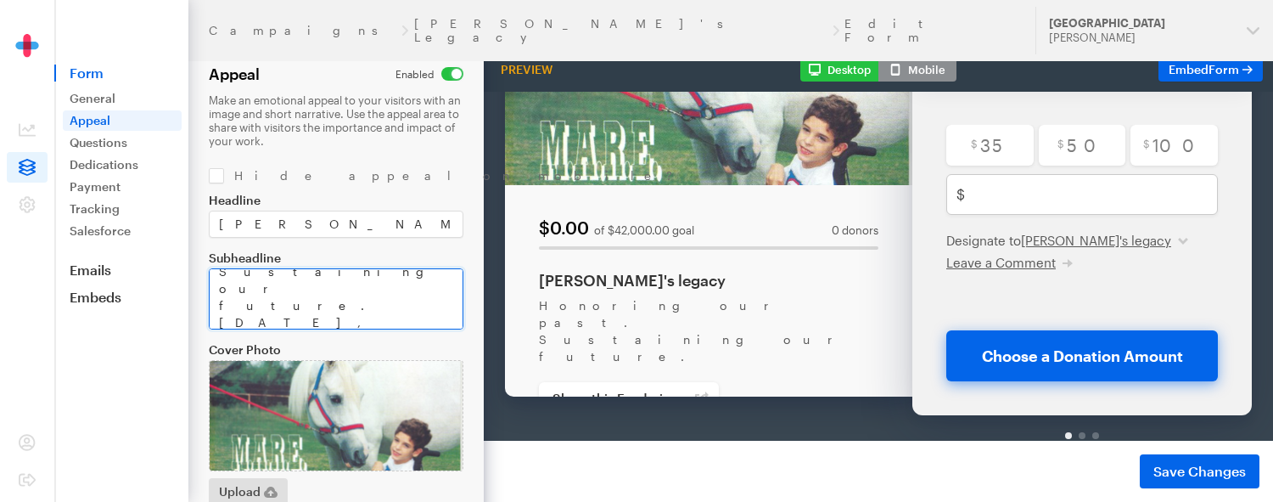
scroll to position [0, 0]
type textarea "Honoring our past. Sustaining our future. [DATE], [PERSON_NAME] began with one …"
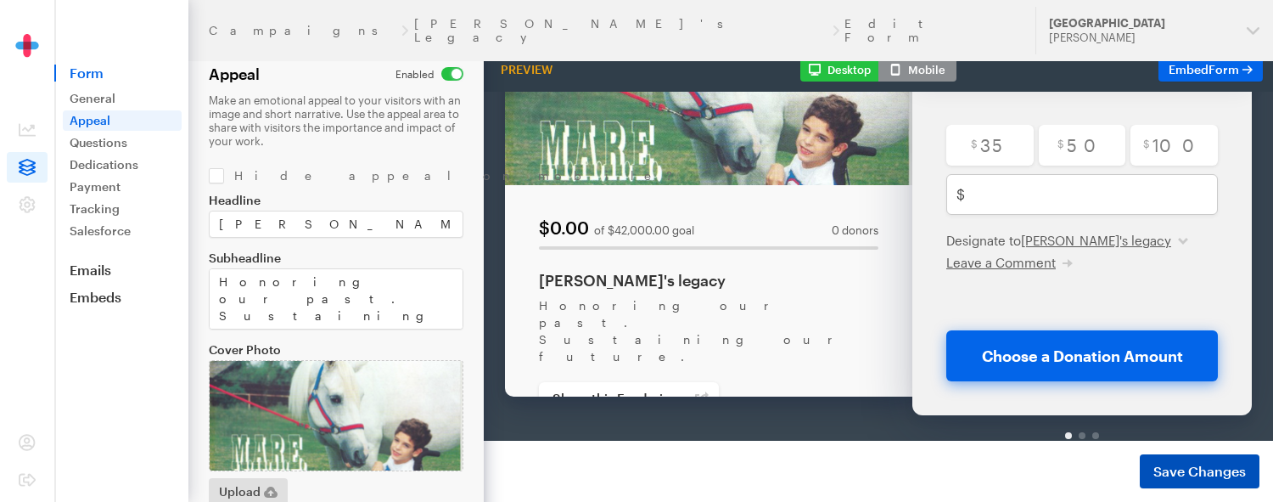
click at [1168, 476] on span "Save Changes" at bounding box center [1199, 471] width 92 height 20
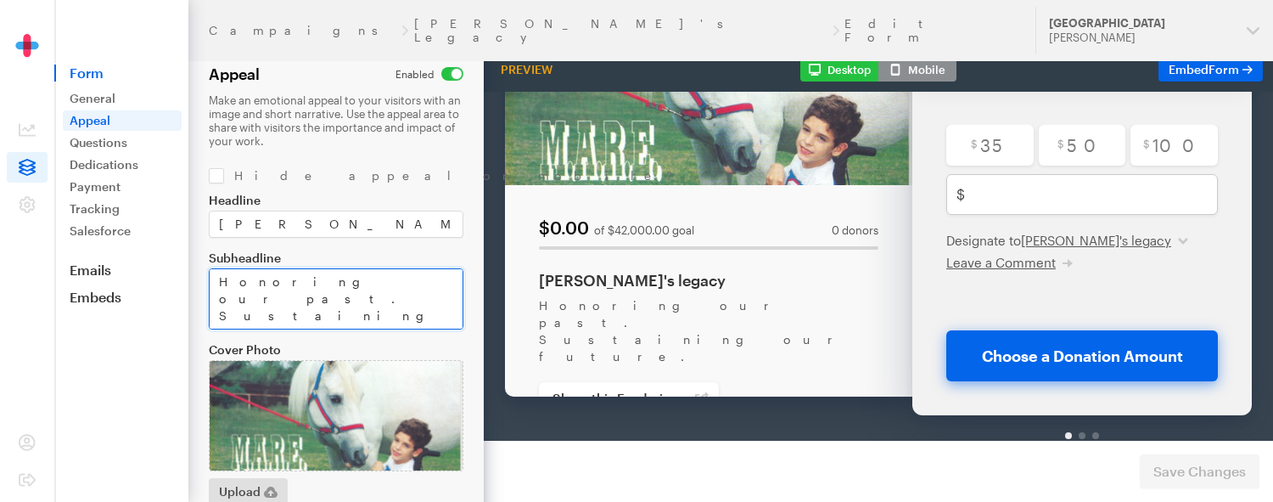
click at [424, 315] on textarea "Honoring our past. Sustaining our future." at bounding box center [336, 298] width 255 height 61
click at [866, 339] on div "$0.00 of $42,000.00 goal 0 donors Tana's legacy Honoring our past. Sustaining o…" at bounding box center [708, 179] width 407 height 450
click at [940, 462] on footer "Changes have been saved Preview Form Save Changes" at bounding box center [878, 470] width 789 height 61
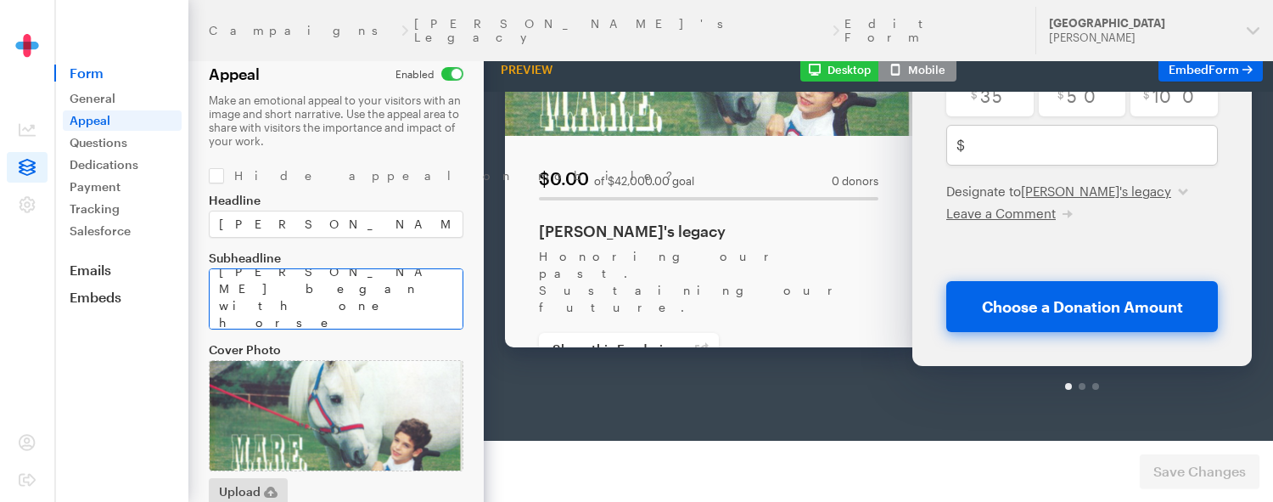
scroll to position [136, 0]
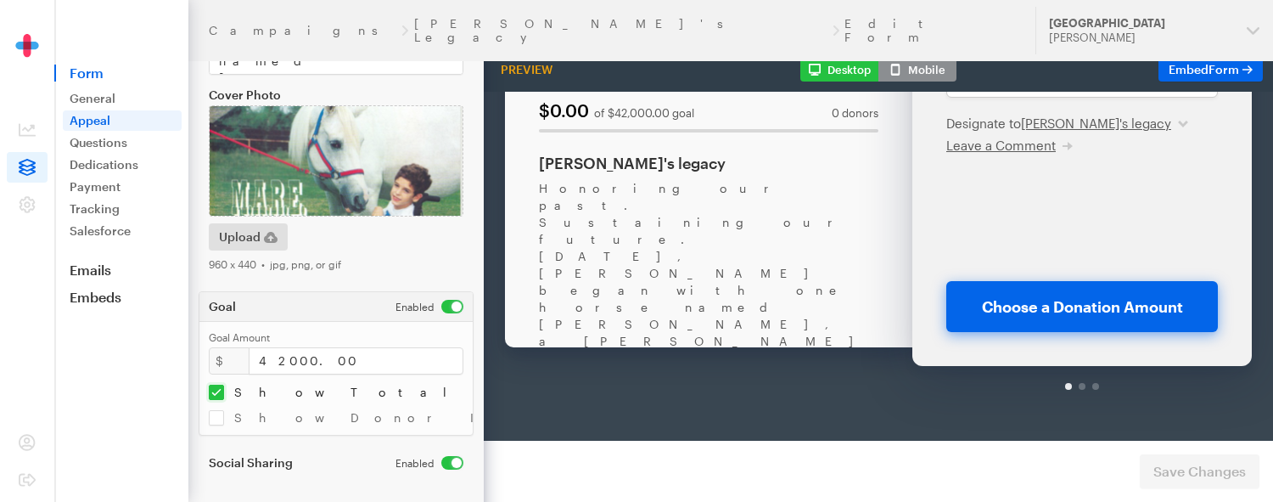
scroll to position [258, 0]
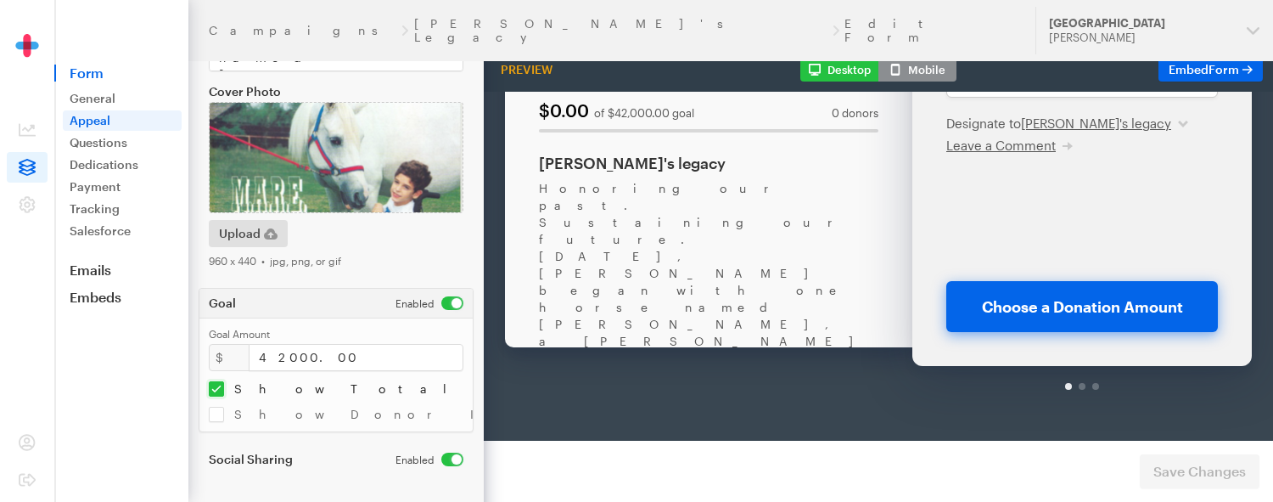
click at [373, 464] on form "Campaigns [PERSON_NAME]'s Legacy Edit Form Appeal Make an emotional appeal to y…" at bounding box center [242, 122] width 484 height 761
click at [921, 365] on div "Back About this Fundraiser Back $0.00 of $42,000.00 goal 0 donors [PERSON_NAME]…" at bounding box center [878, 79] width 869 height 636
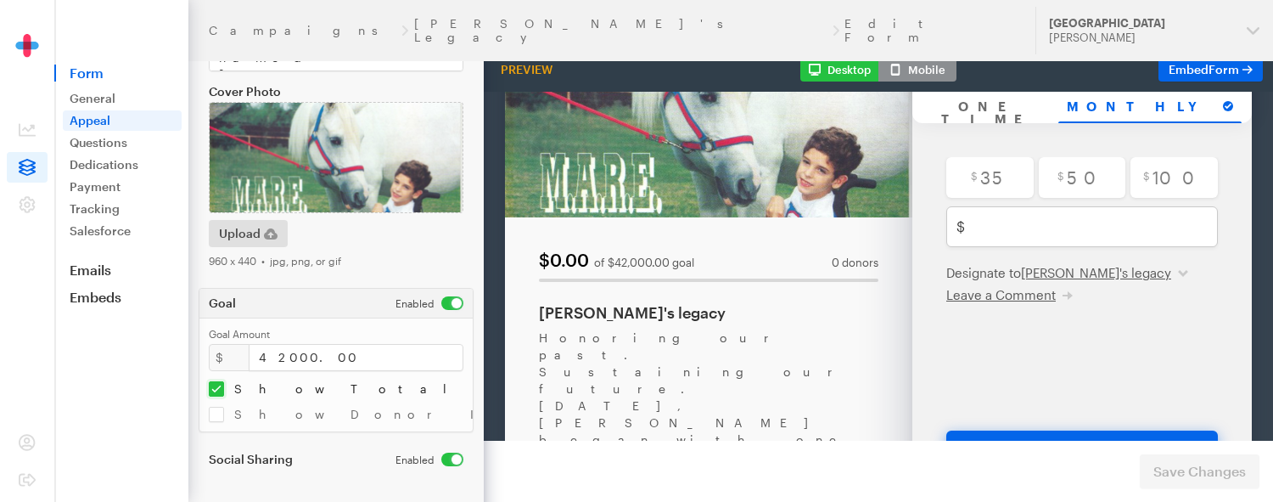
scroll to position [300, 0]
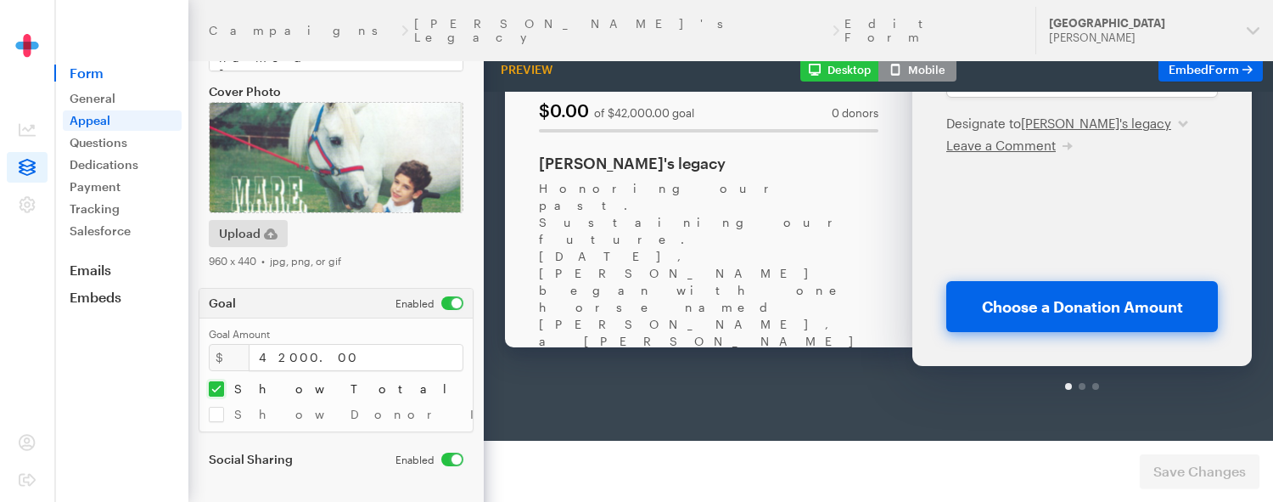
click at [1202, 497] on footer "Changes have been saved Preview Form Save Changes" at bounding box center [878, 470] width 789 height 61
click at [1186, 80] on link "Embed Form" at bounding box center [1210, 70] width 104 height 24
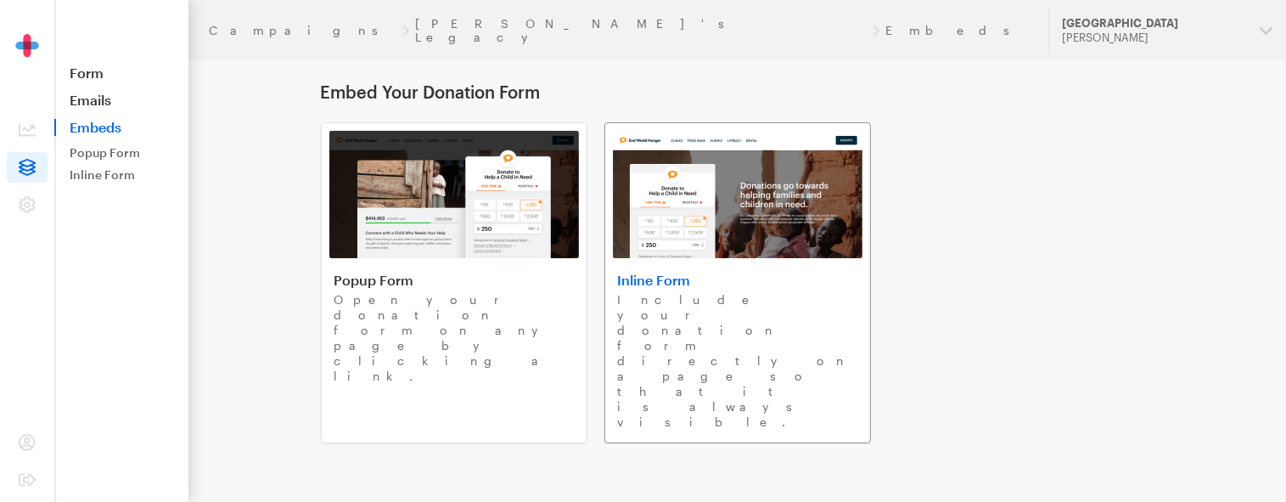
click at [685, 283] on h4 "Inline Form" at bounding box center [737, 280] width 239 height 17
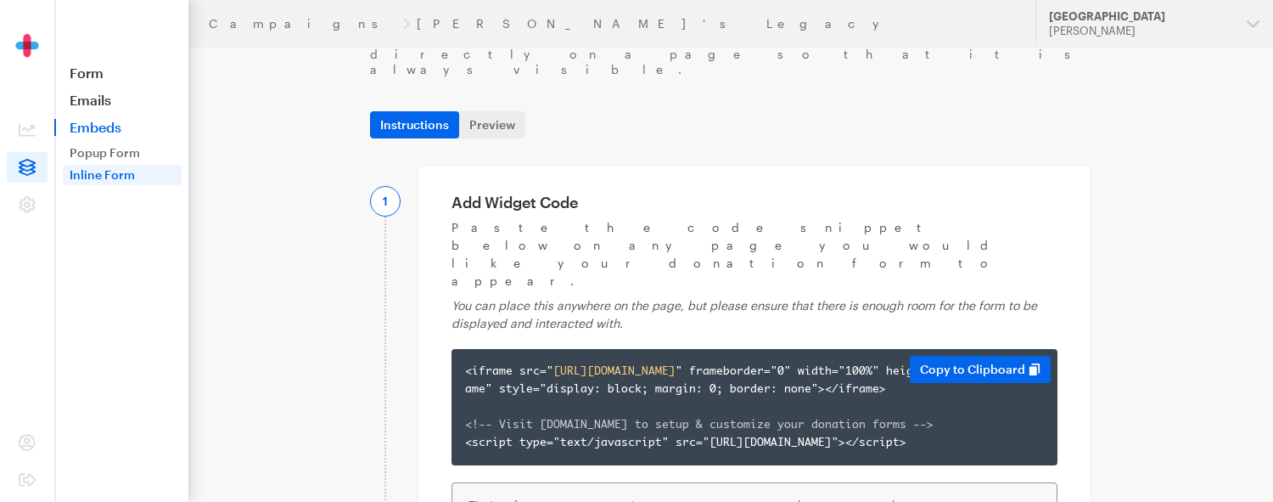
scroll to position [170, 0]
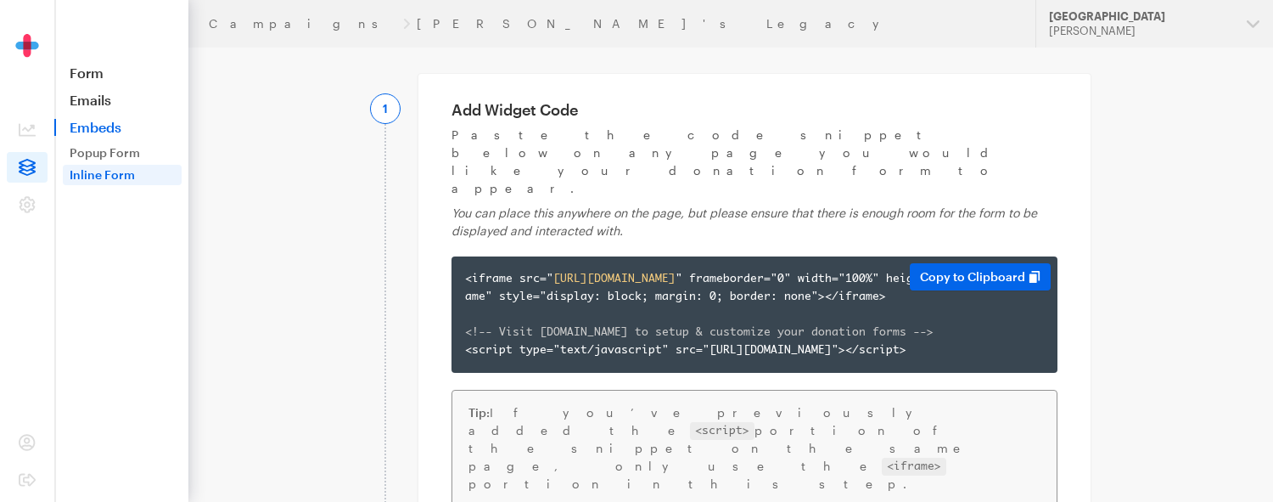
drag, startPoint x: 462, startPoint y: 193, endPoint x: 641, endPoint y: 307, distance: 212.6
click at [641, 307] on div "<iframe src=" [URL][DOMAIN_NAME] " frameborder="0" width="100%" height="748" id…" at bounding box center [754, 314] width 606 height 116
copy div "<iframe src=" [URL][DOMAIN_NAME] " frameborder="0" width="100%" height="748" id…"
click at [95, 76] on link "Form" at bounding box center [121, 72] width 134 height 17
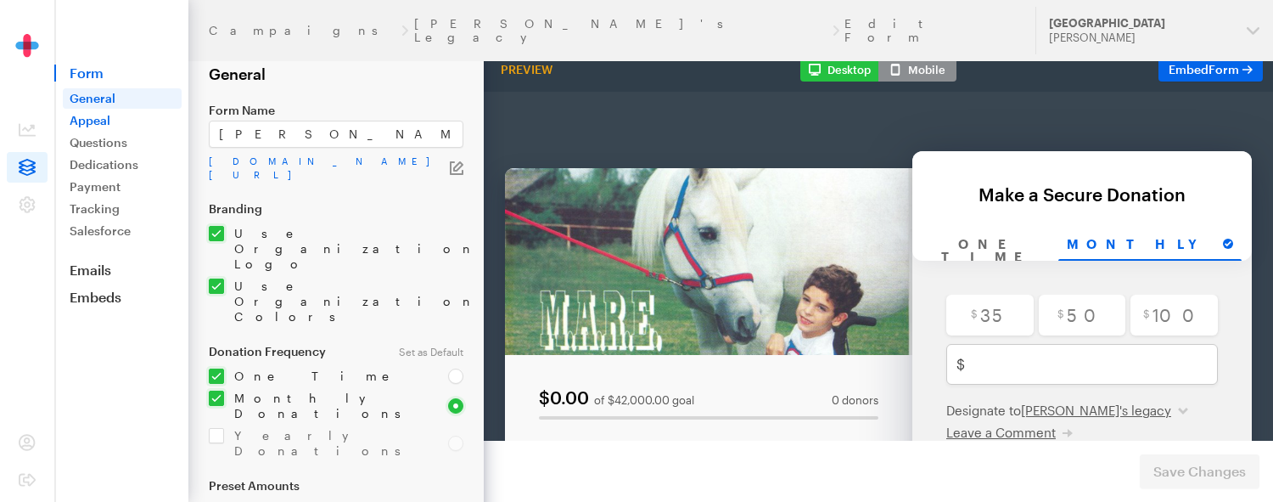
click at [122, 122] on link "Appeal" at bounding box center [122, 120] width 119 height 20
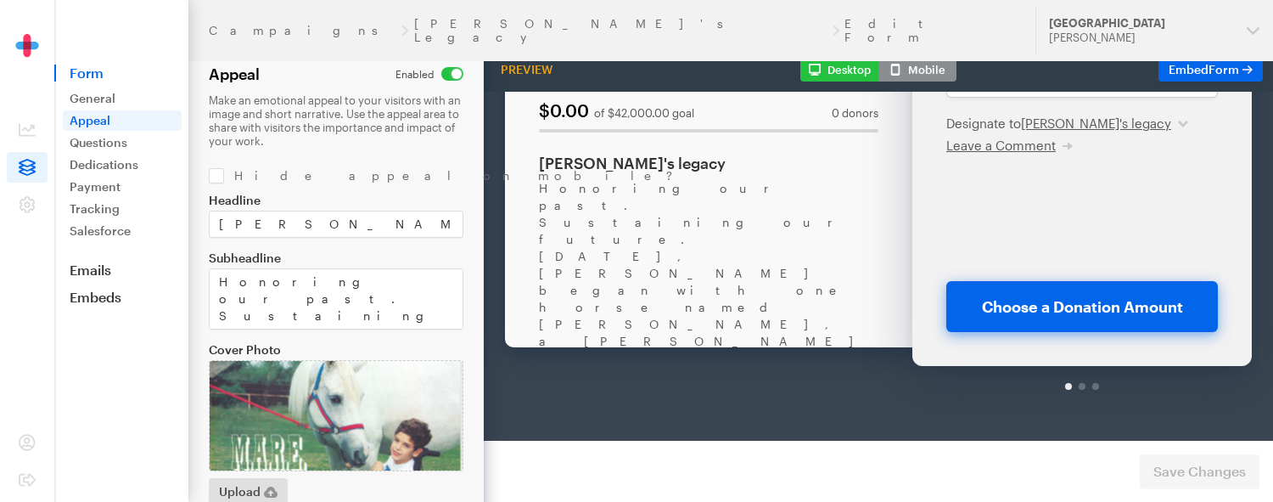
scroll to position [85, 0]
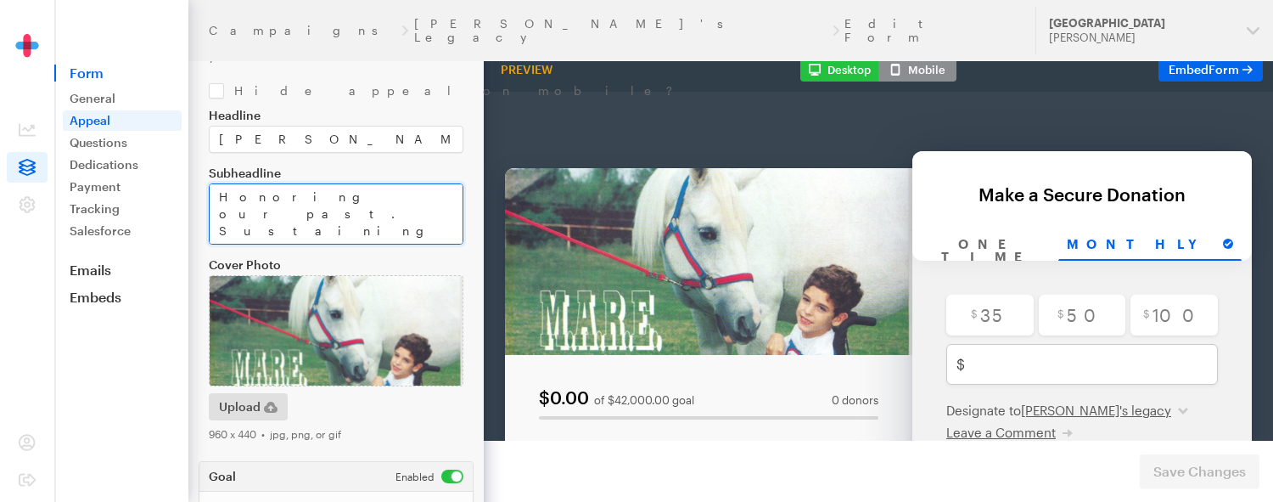
click at [351, 221] on textarea "Honoring our past. Sustaining our future. [DATE], [PERSON_NAME] began with one …" at bounding box center [336, 213] width 255 height 61
click at [219, 233] on textarea "Honoring our past. Sustaining our future. 35 years ago, MARE began with one hor…" at bounding box center [336, 213] width 255 height 61
type textarea "Honoring our past. Sustaining our future. 35 years ago, MARE began with one hor…"
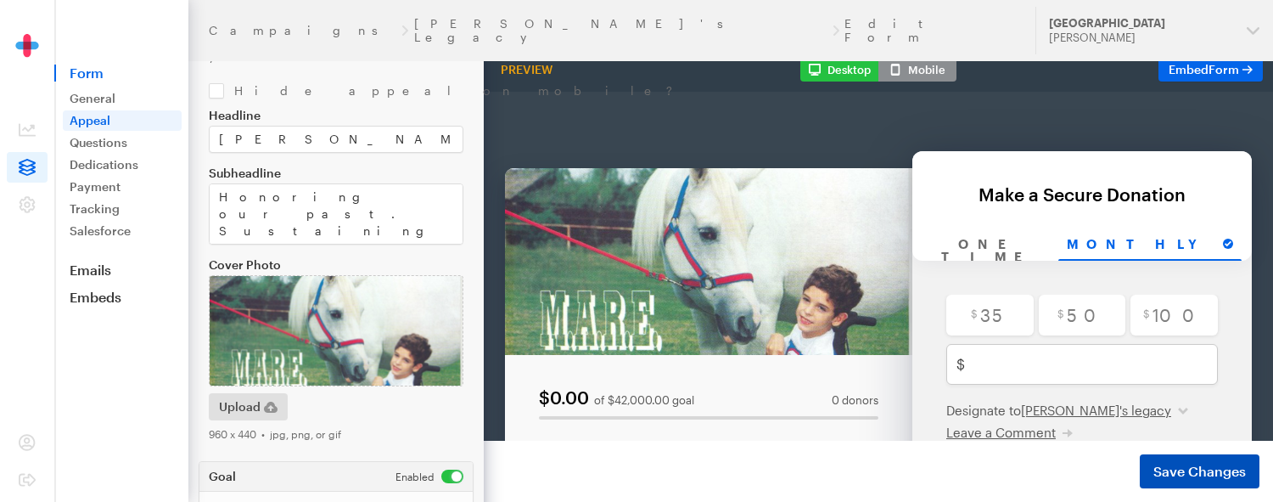
click at [1175, 472] on span "Save Changes" at bounding box center [1199, 471] width 92 height 20
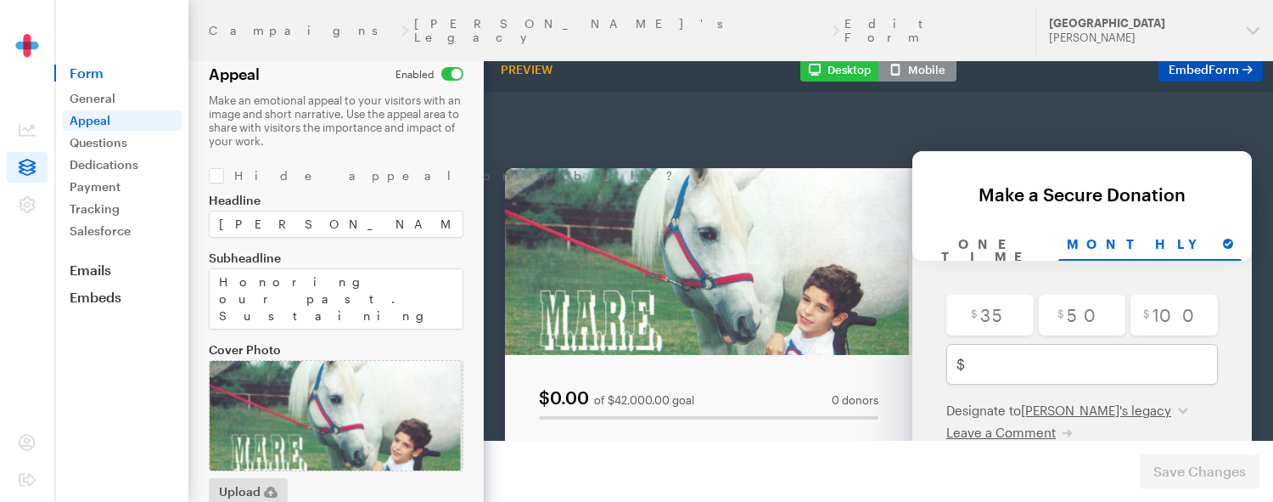
click at [1210, 64] on span "Form" at bounding box center [1223, 69] width 31 height 14
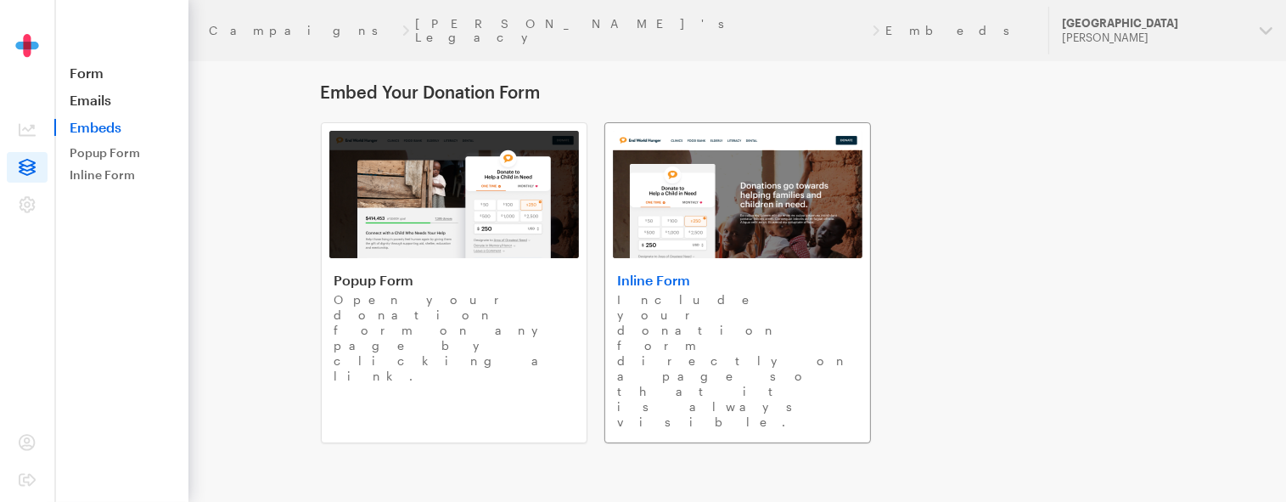
click at [737, 268] on link "Inline Form Include your donation form directly on a page so that it is always …" at bounding box center [737, 282] width 266 height 321
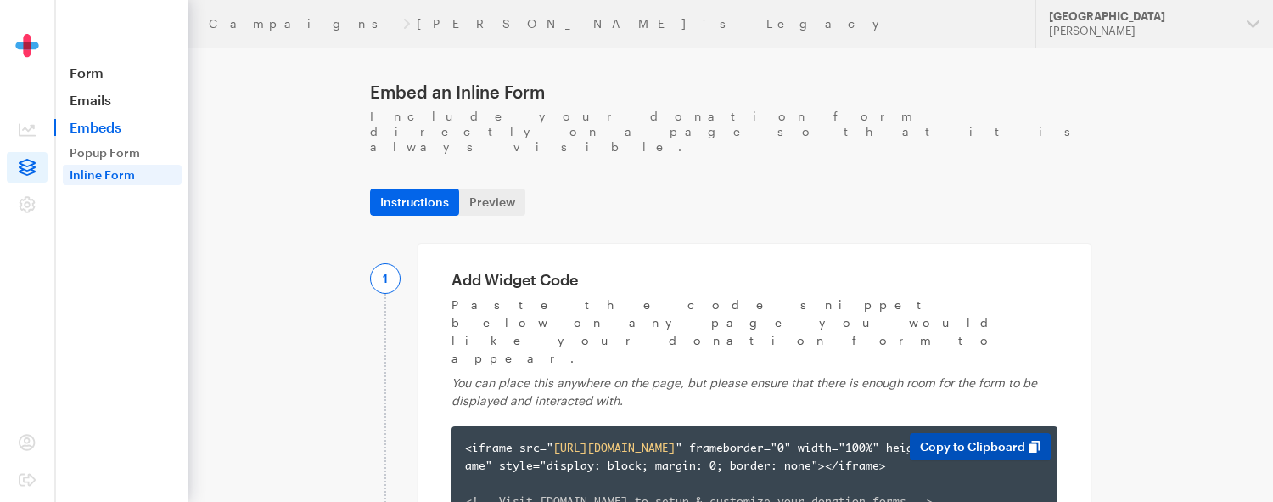
click at [981, 433] on button "Copy to Clipboard" at bounding box center [980, 446] width 141 height 27
